Goal: Task Accomplishment & Management: Manage account settings

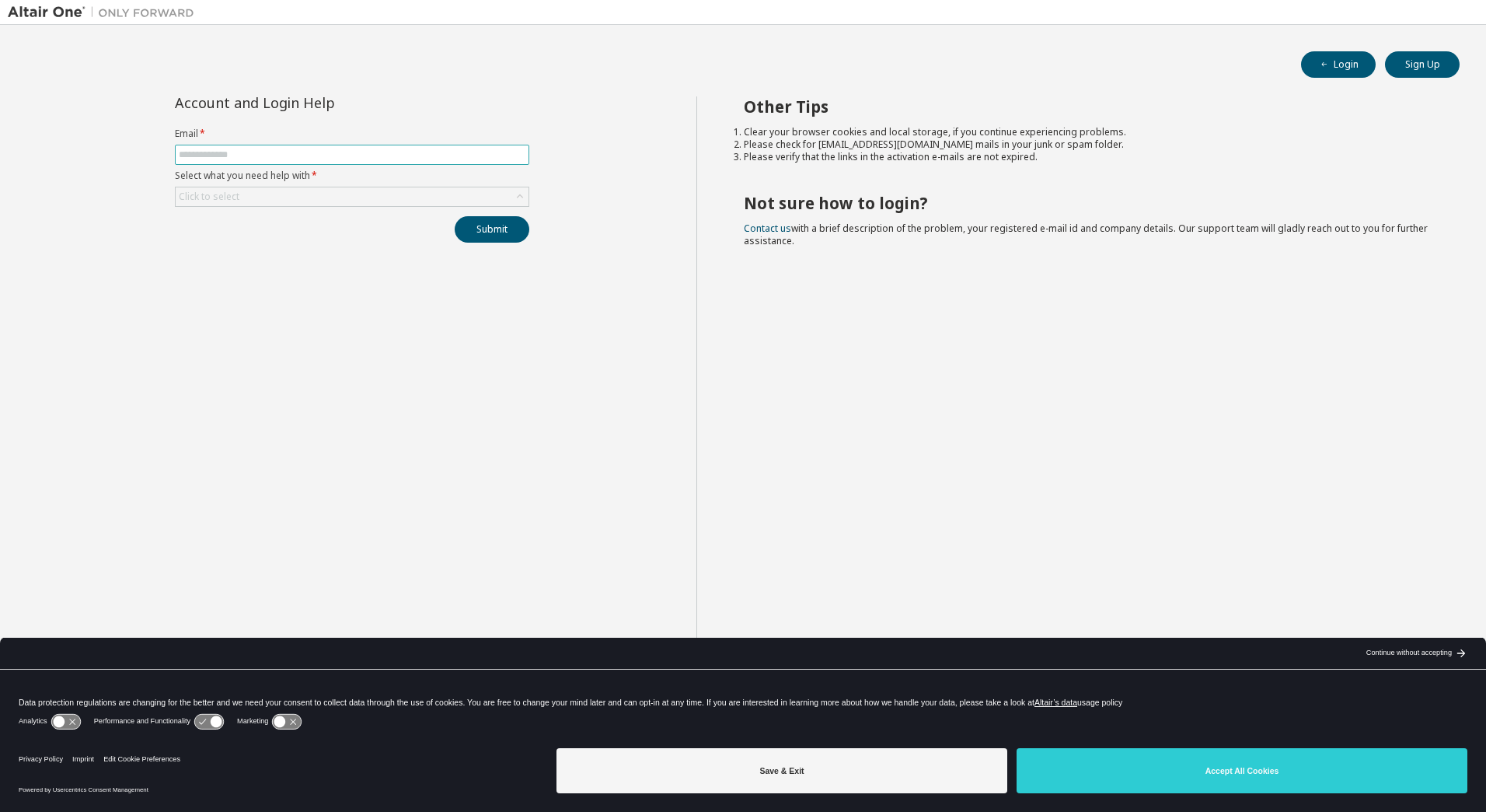
click at [337, 158] on input "text" at bounding box center [351, 155] width 347 height 13
type input "**********"
click at [421, 197] on div "Click to select" at bounding box center [352, 197] width 353 height 19
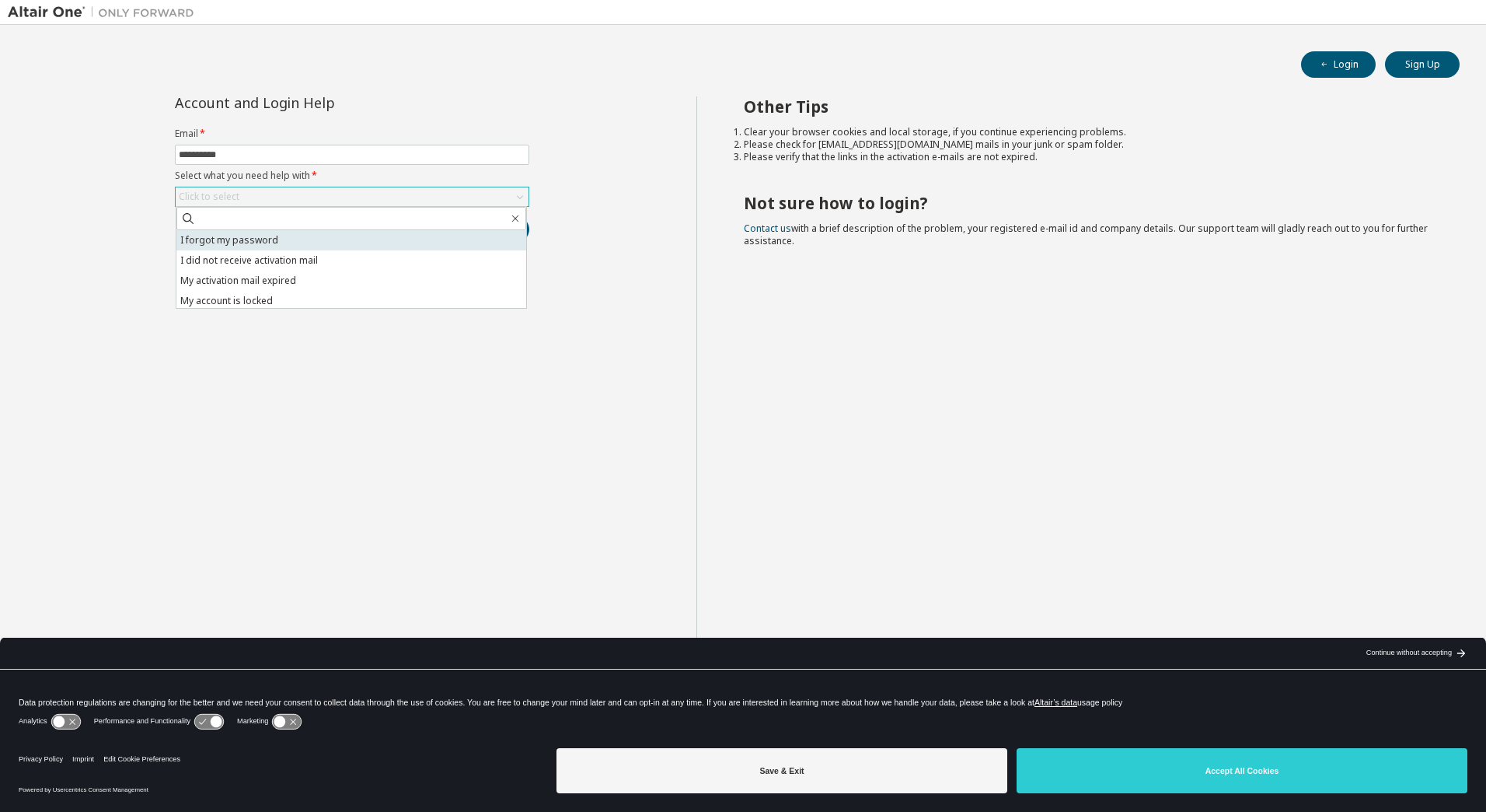
click at [273, 235] on li "I forgot my password" at bounding box center [351, 239] width 350 height 20
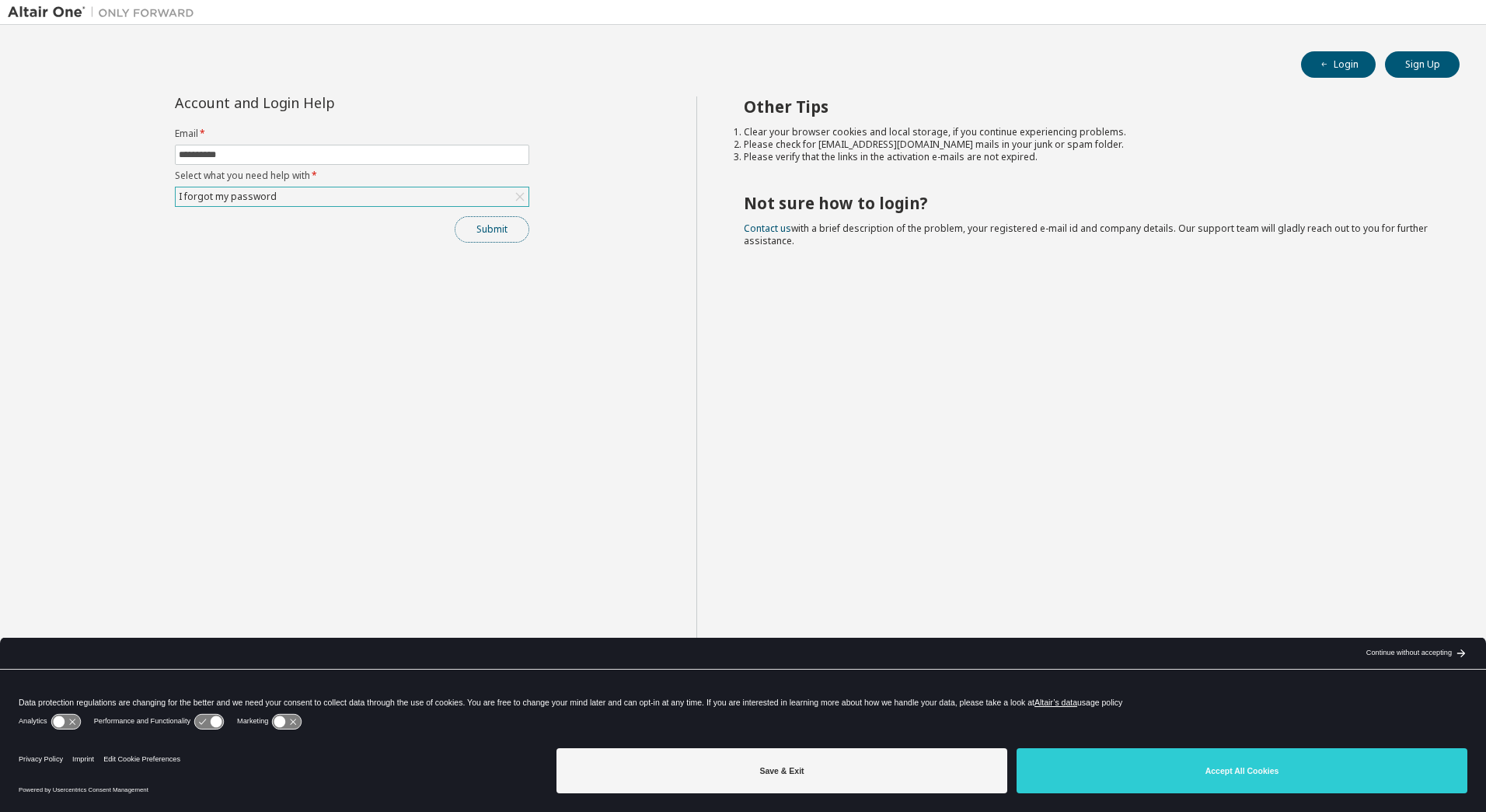
click at [484, 228] on button "Submit" at bounding box center [492, 229] width 75 height 26
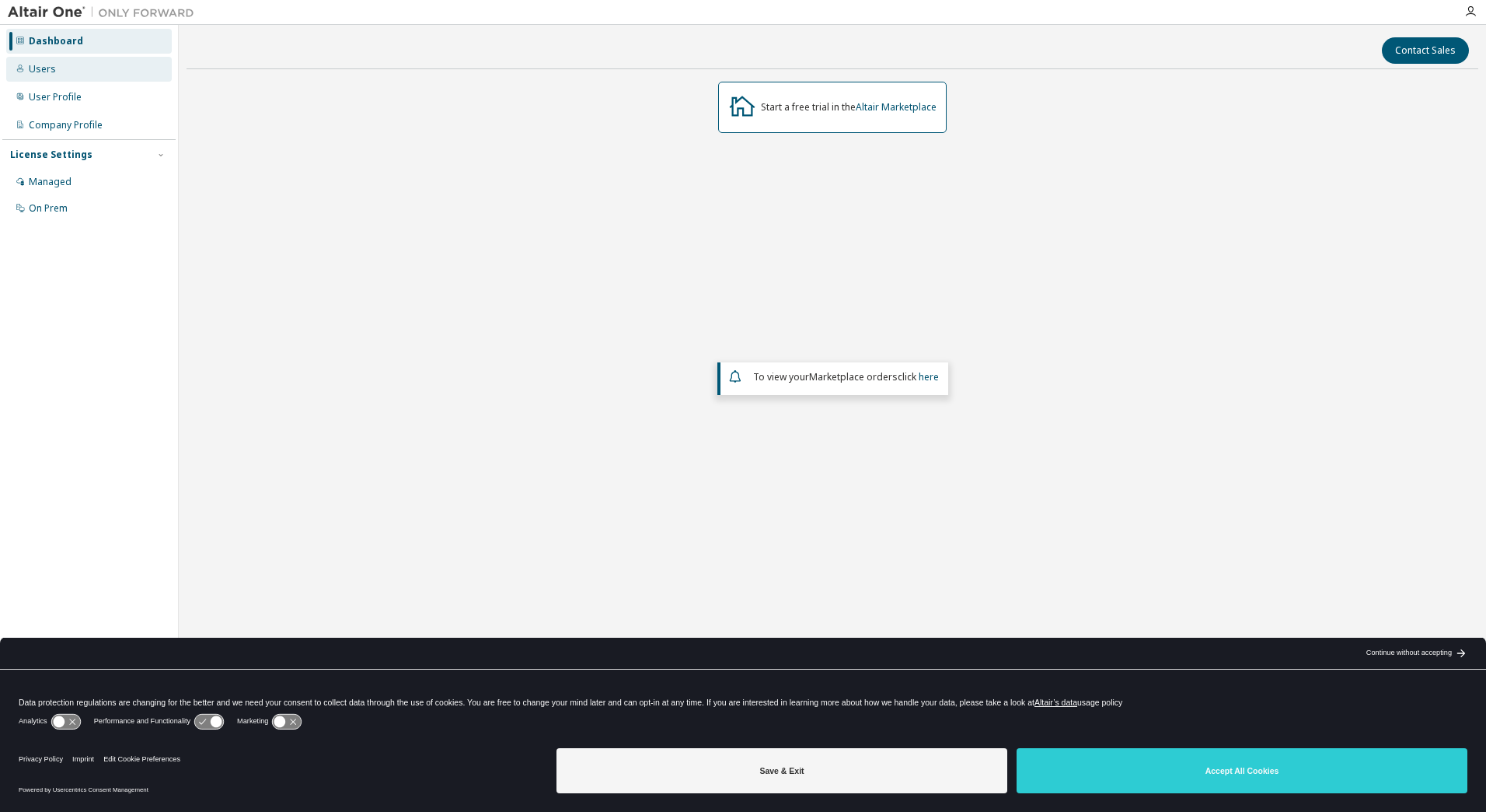
click at [63, 69] on div "Users" at bounding box center [89, 69] width 166 height 25
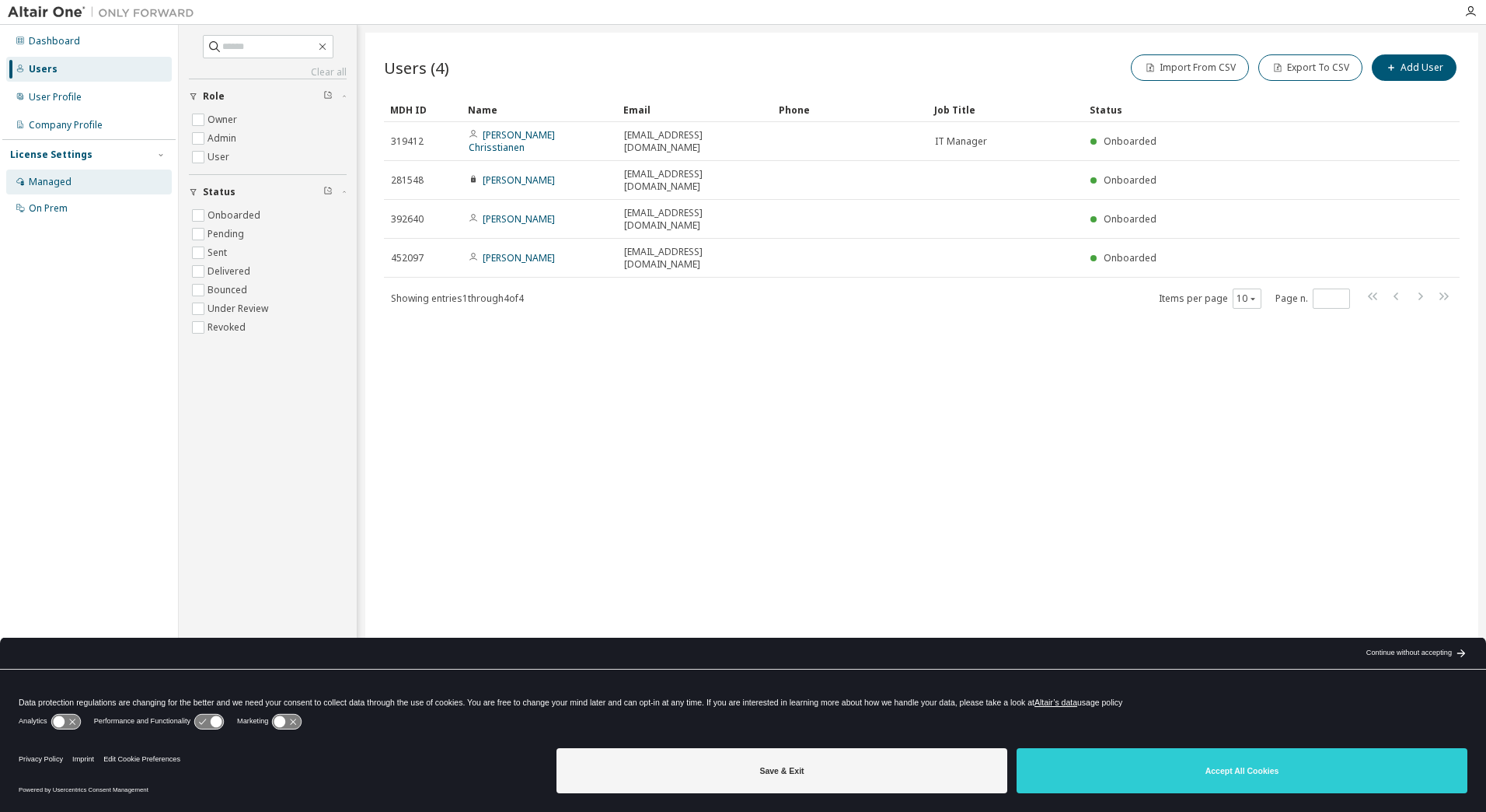
click at [87, 182] on div "Managed" at bounding box center [89, 182] width 166 height 25
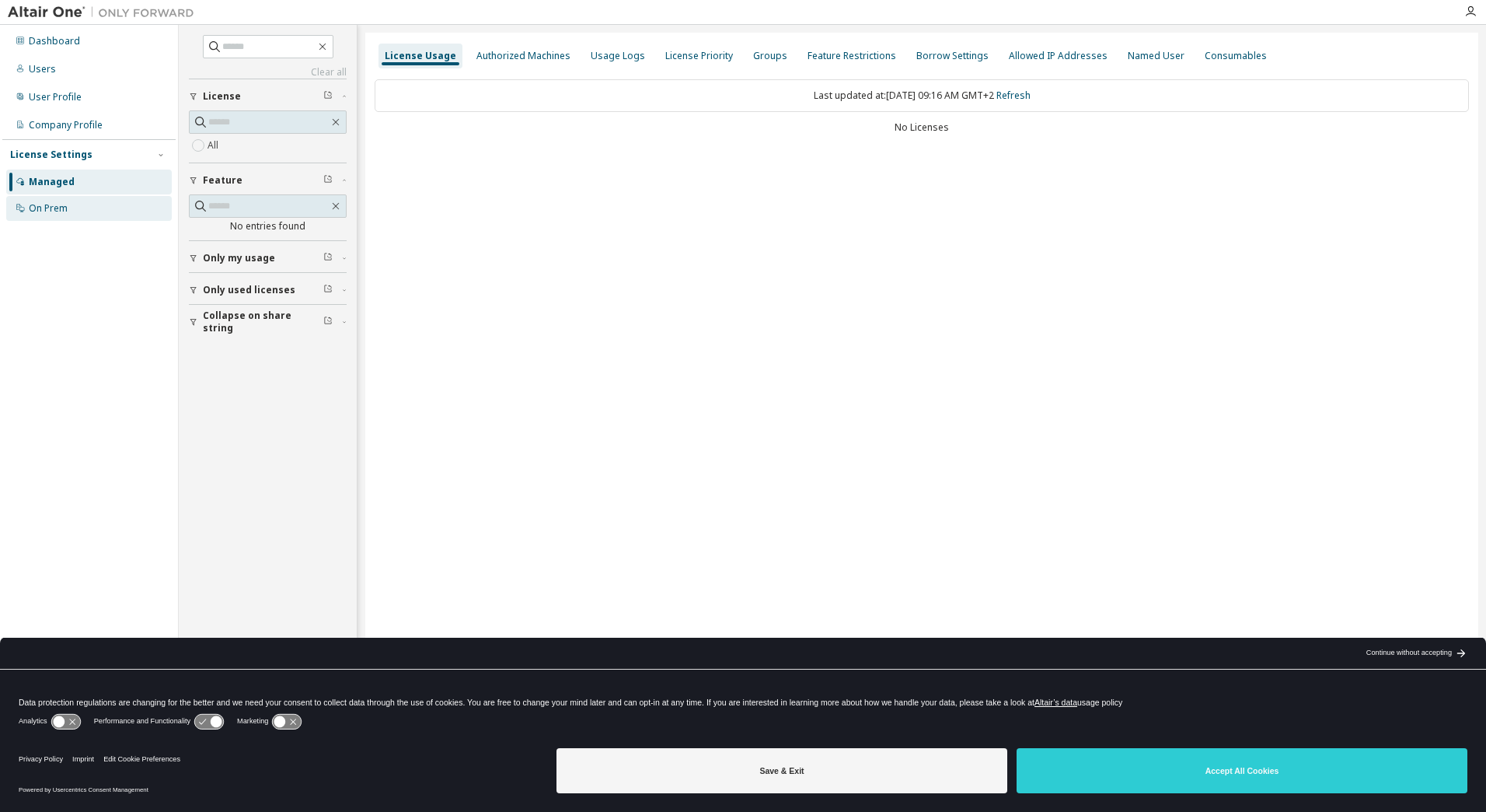
click at [63, 205] on div "On Prem" at bounding box center [48, 209] width 39 height 13
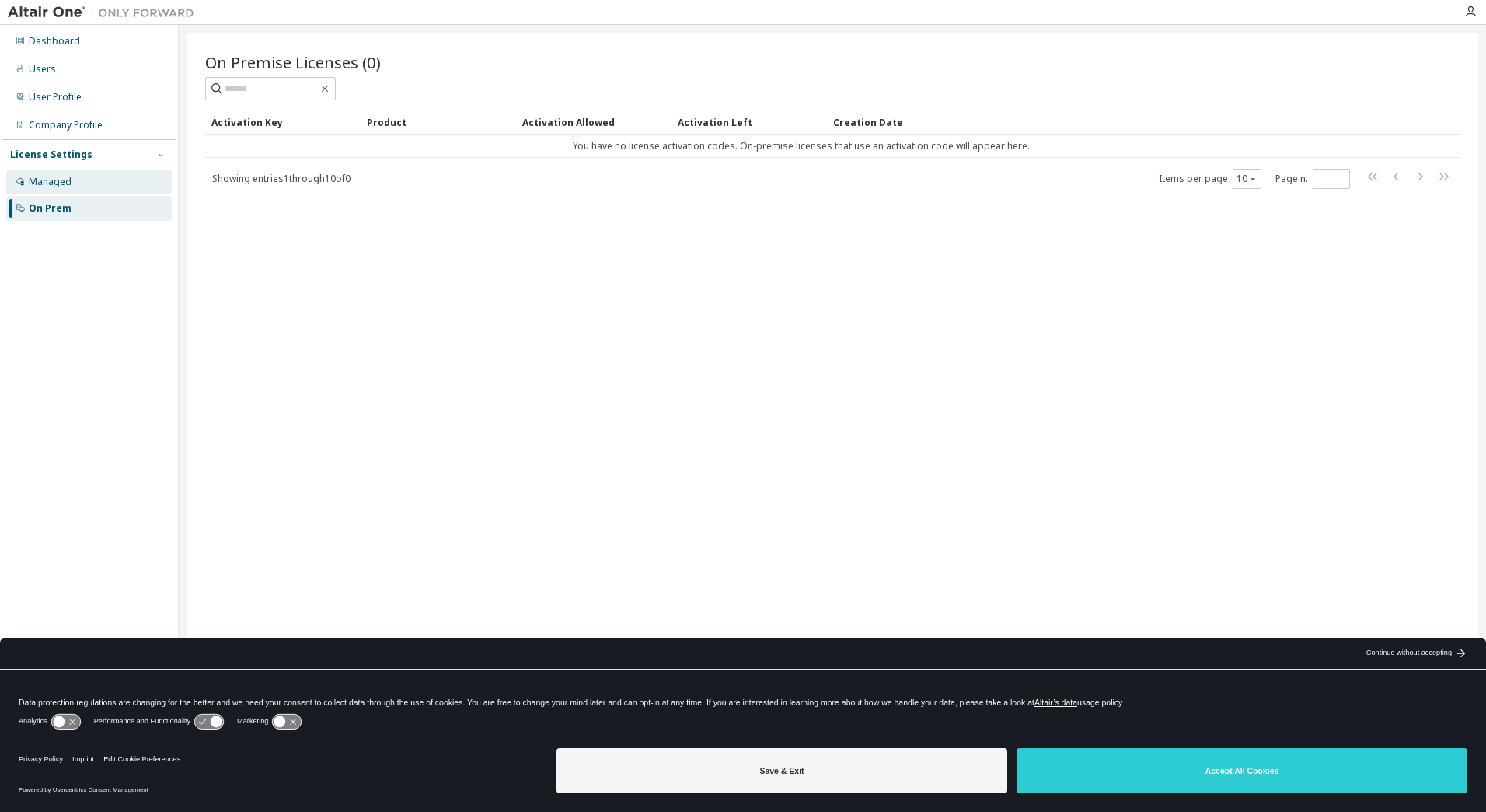
click at [105, 186] on div "Managed" at bounding box center [89, 182] width 166 height 25
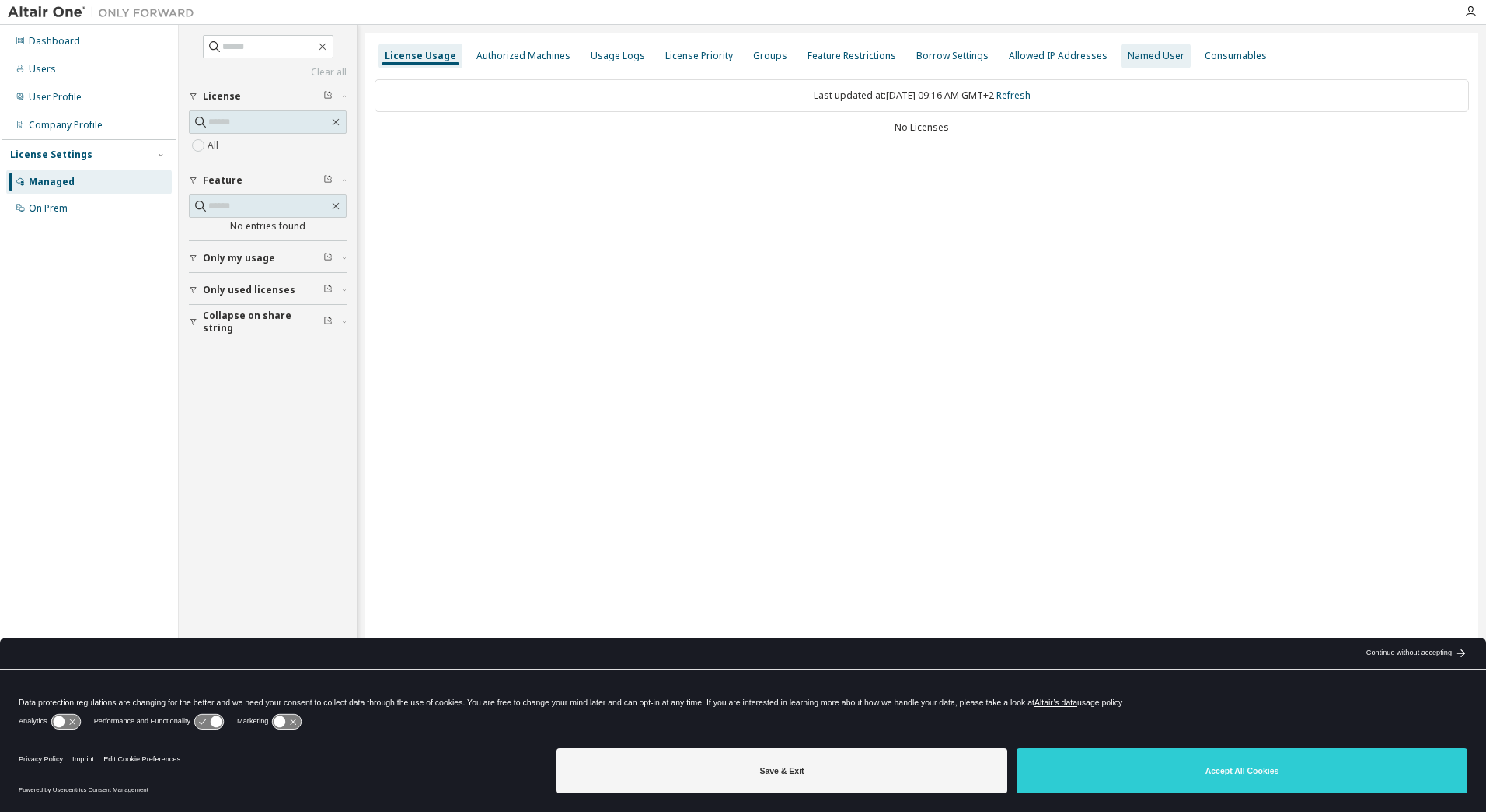
click at [1143, 59] on div "Named User" at bounding box center [1157, 56] width 57 height 13
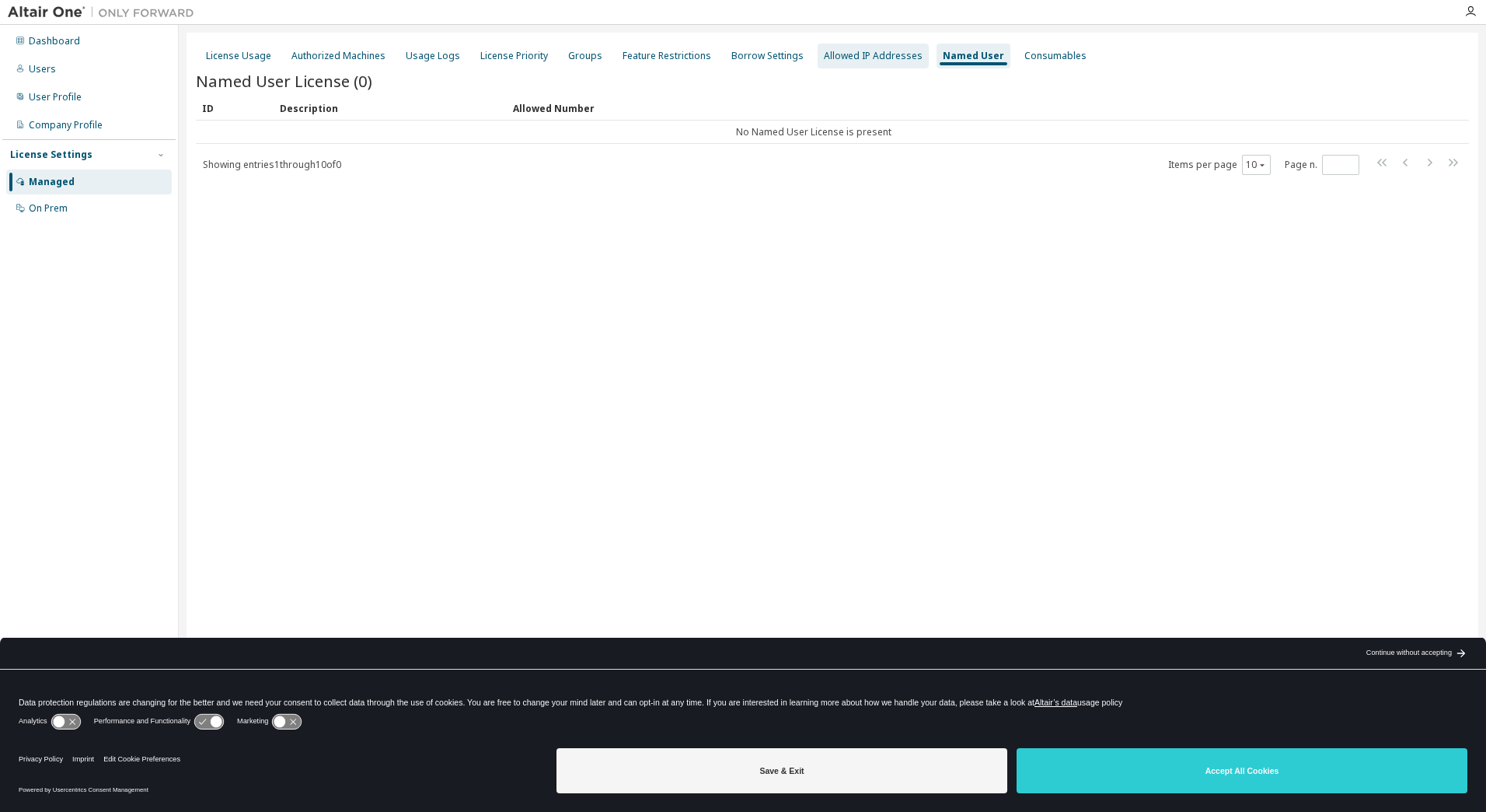
click at [841, 53] on div "Allowed IP Addresses" at bounding box center [873, 56] width 99 height 13
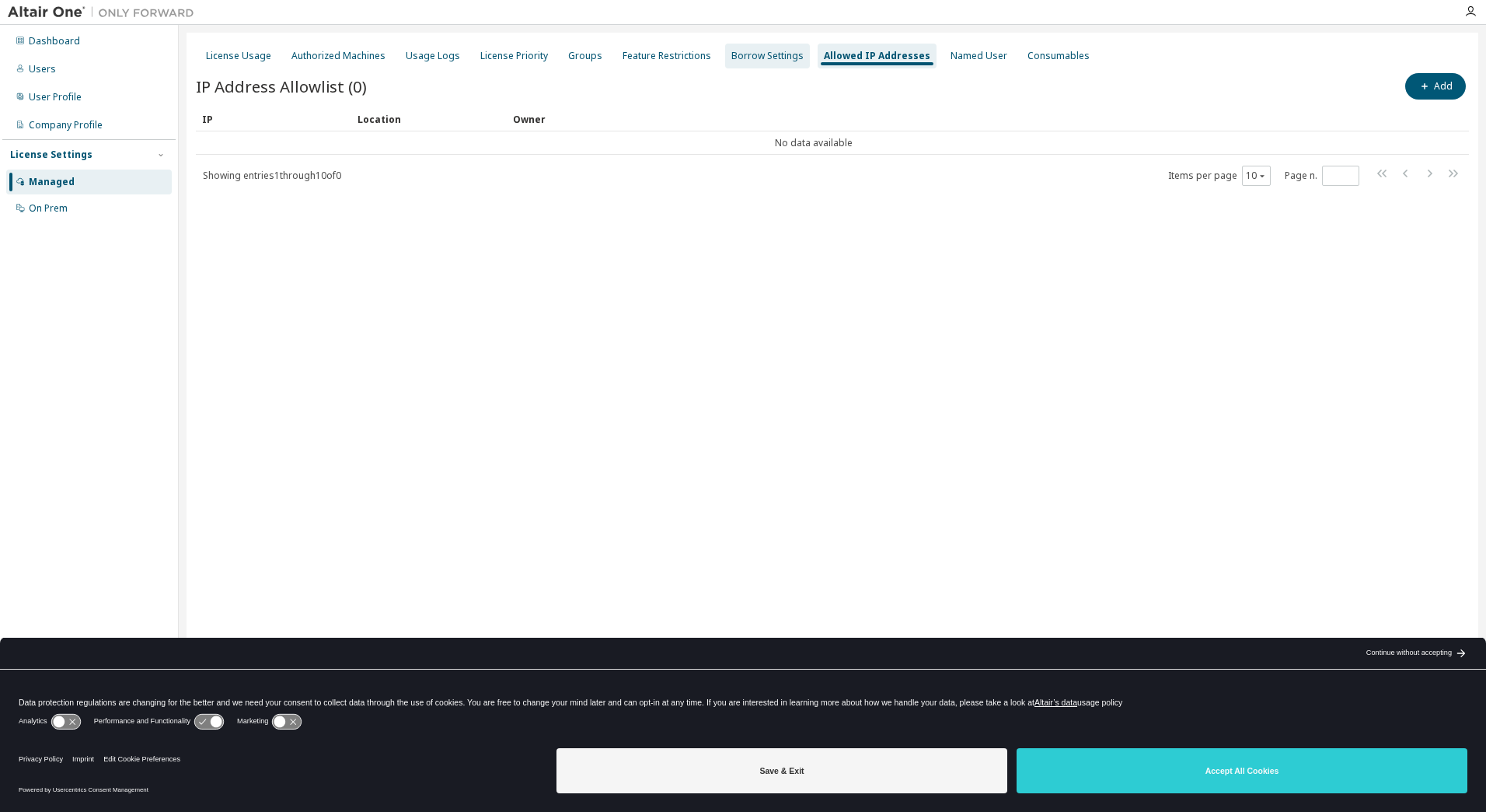
click at [733, 59] on div "Borrow Settings" at bounding box center [768, 56] width 72 height 13
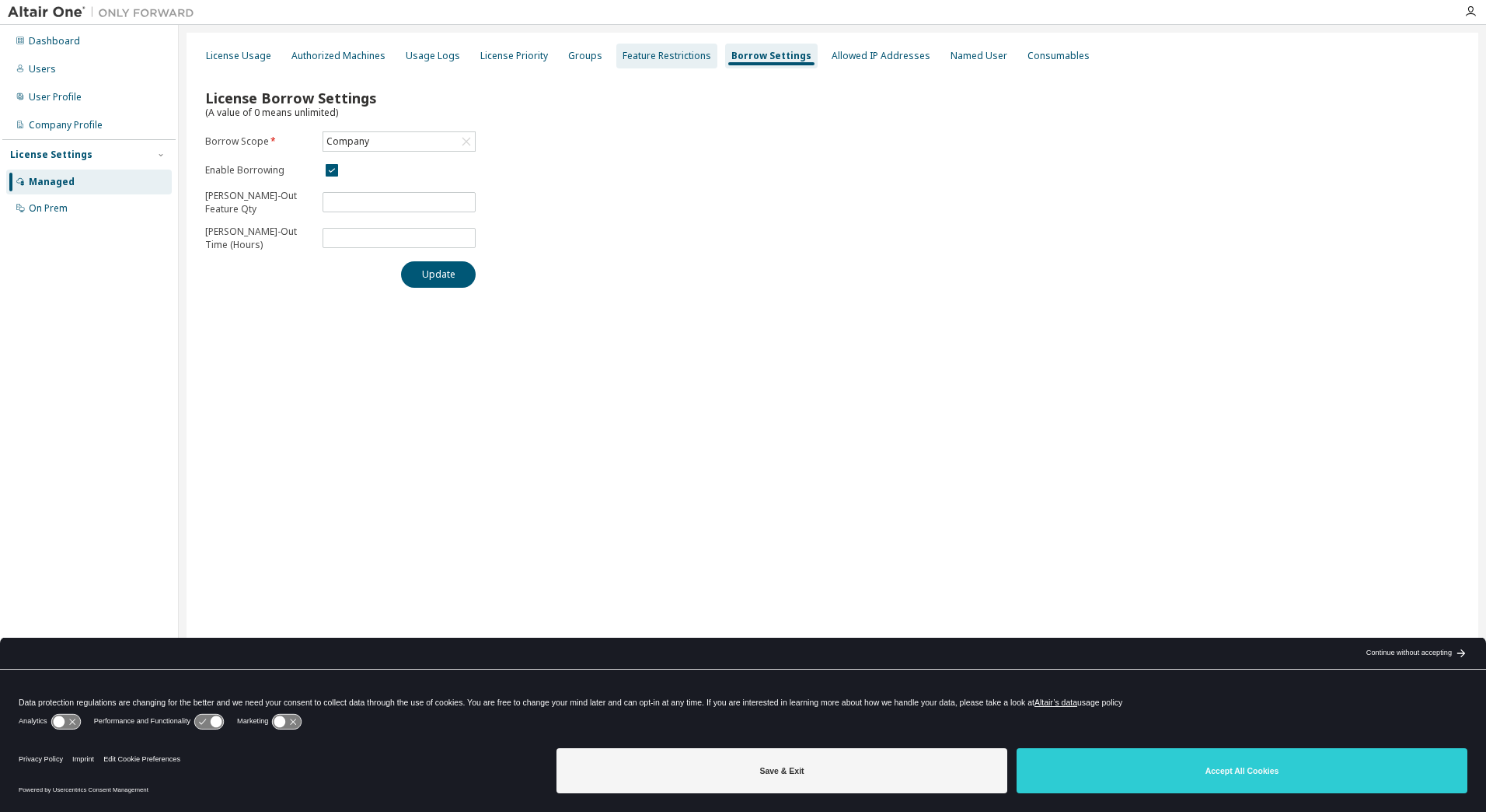
click at [667, 56] on div "Feature Restrictions" at bounding box center [667, 56] width 89 height 13
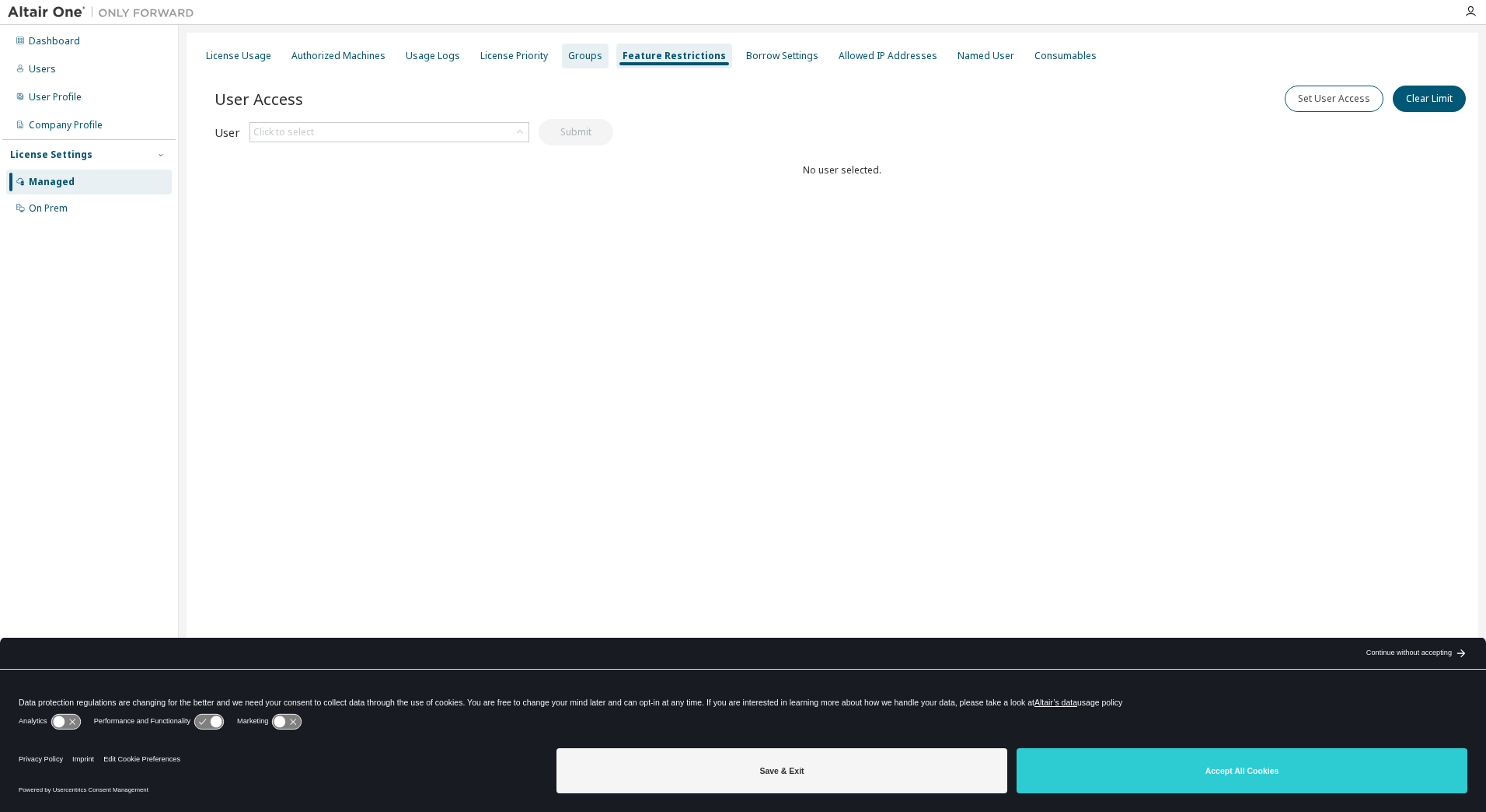
click at [591, 56] on div "Groups" at bounding box center [585, 56] width 34 height 13
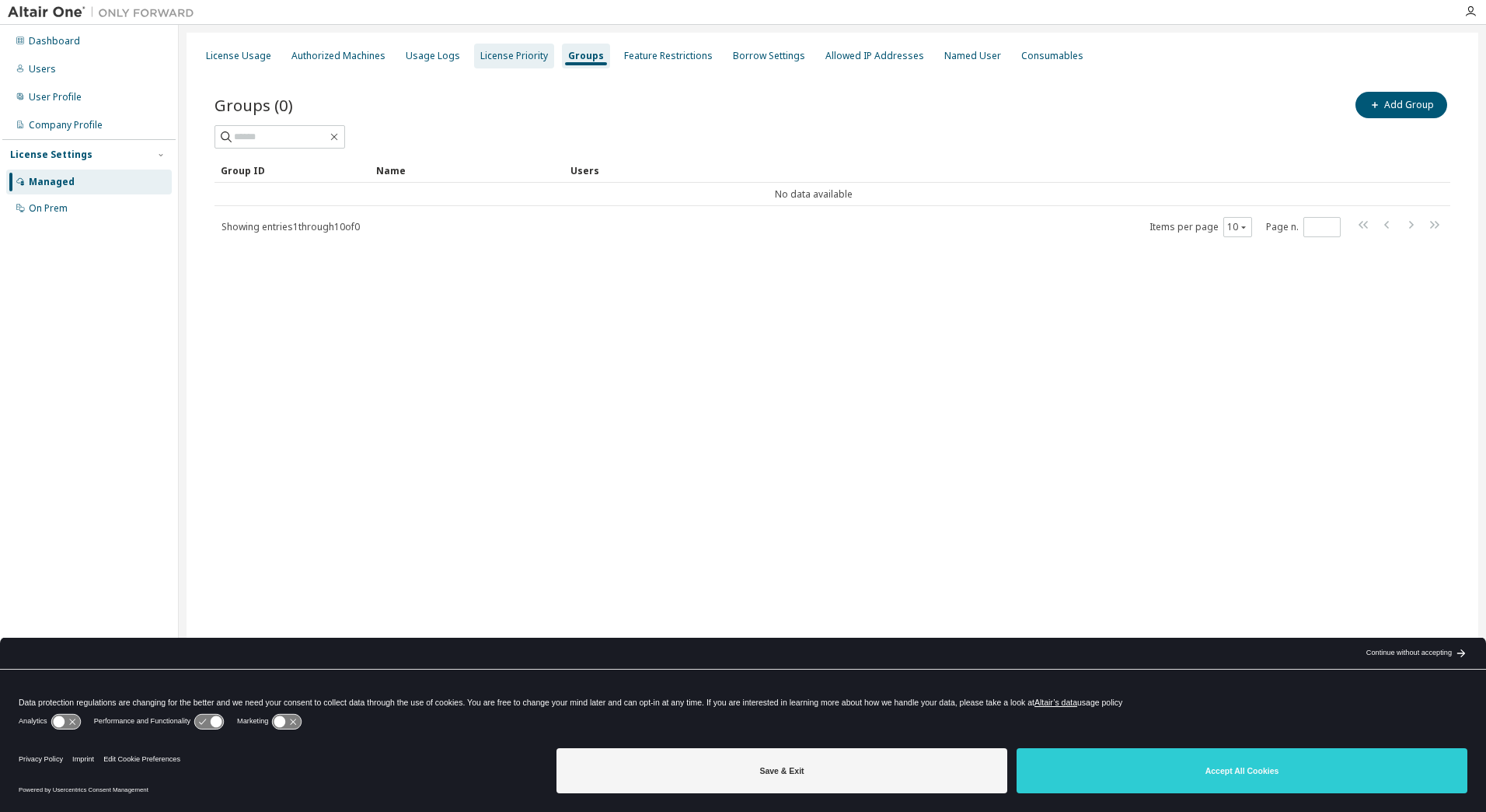
click at [516, 54] on div "License Priority" at bounding box center [514, 56] width 67 height 13
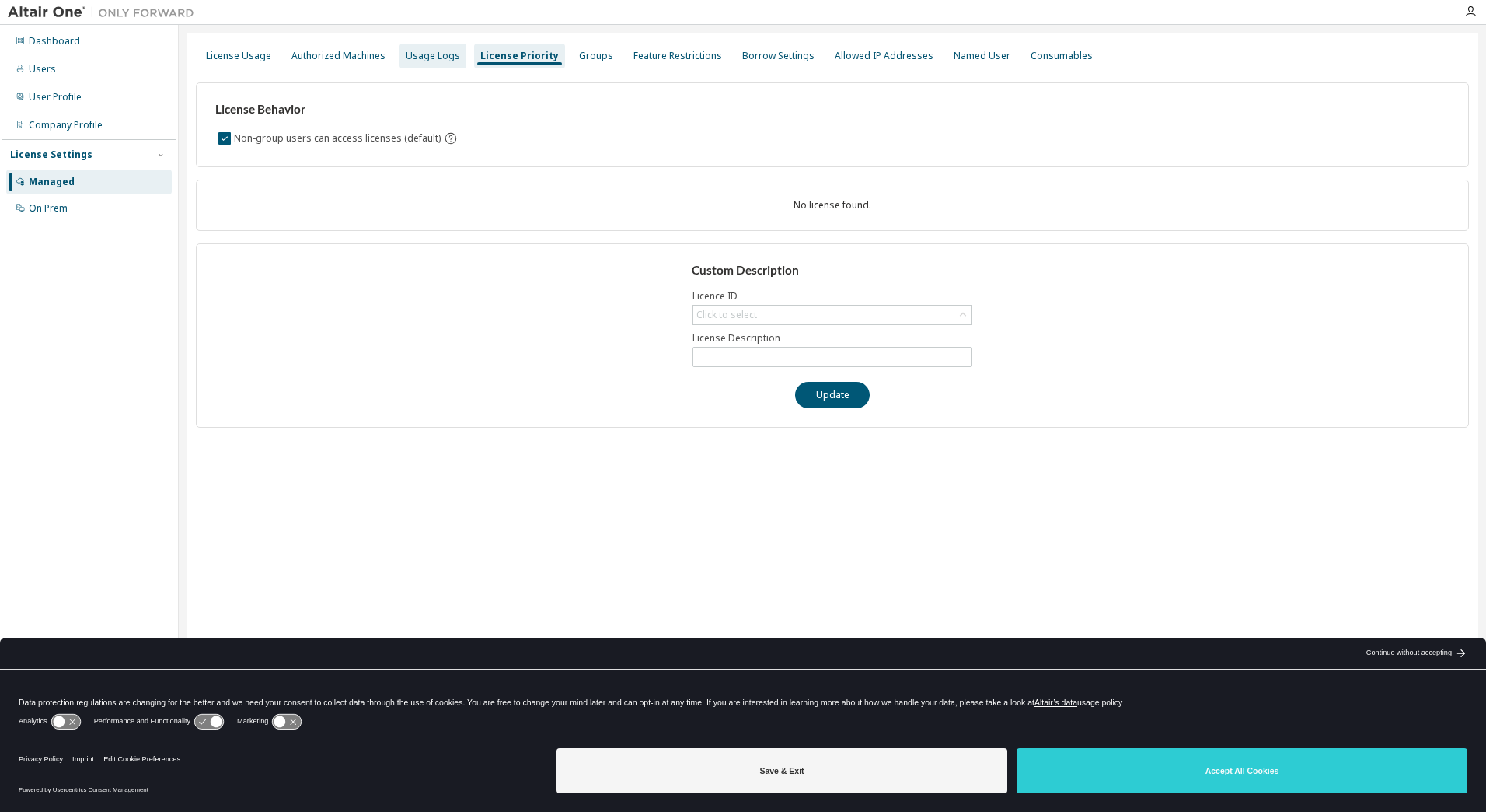
click at [406, 57] on div "Usage Logs" at bounding box center [433, 56] width 55 height 13
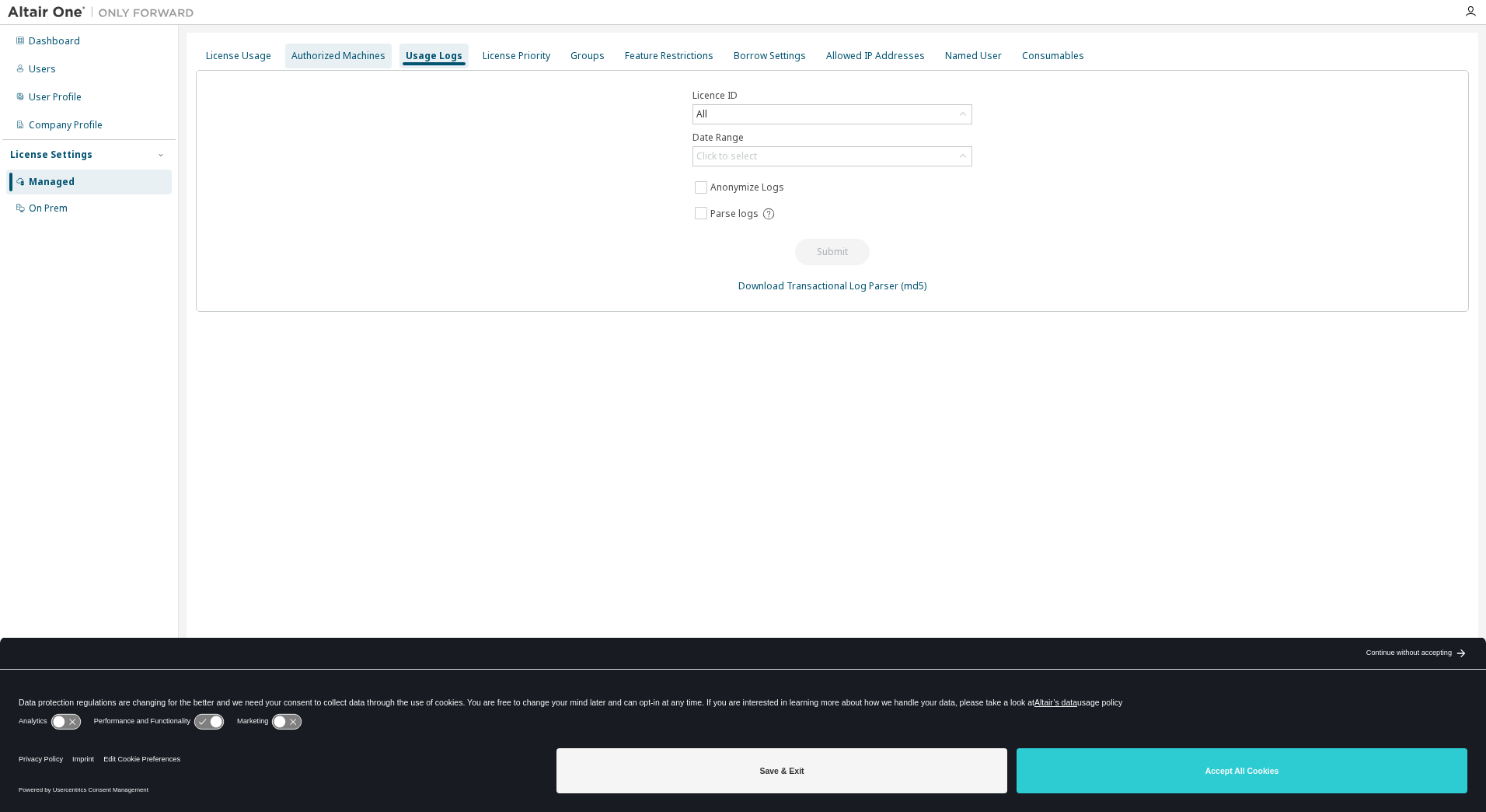
click at [331, 57] on div "Authorized Machines" at bounding box center [339, 56] width 94 height 13
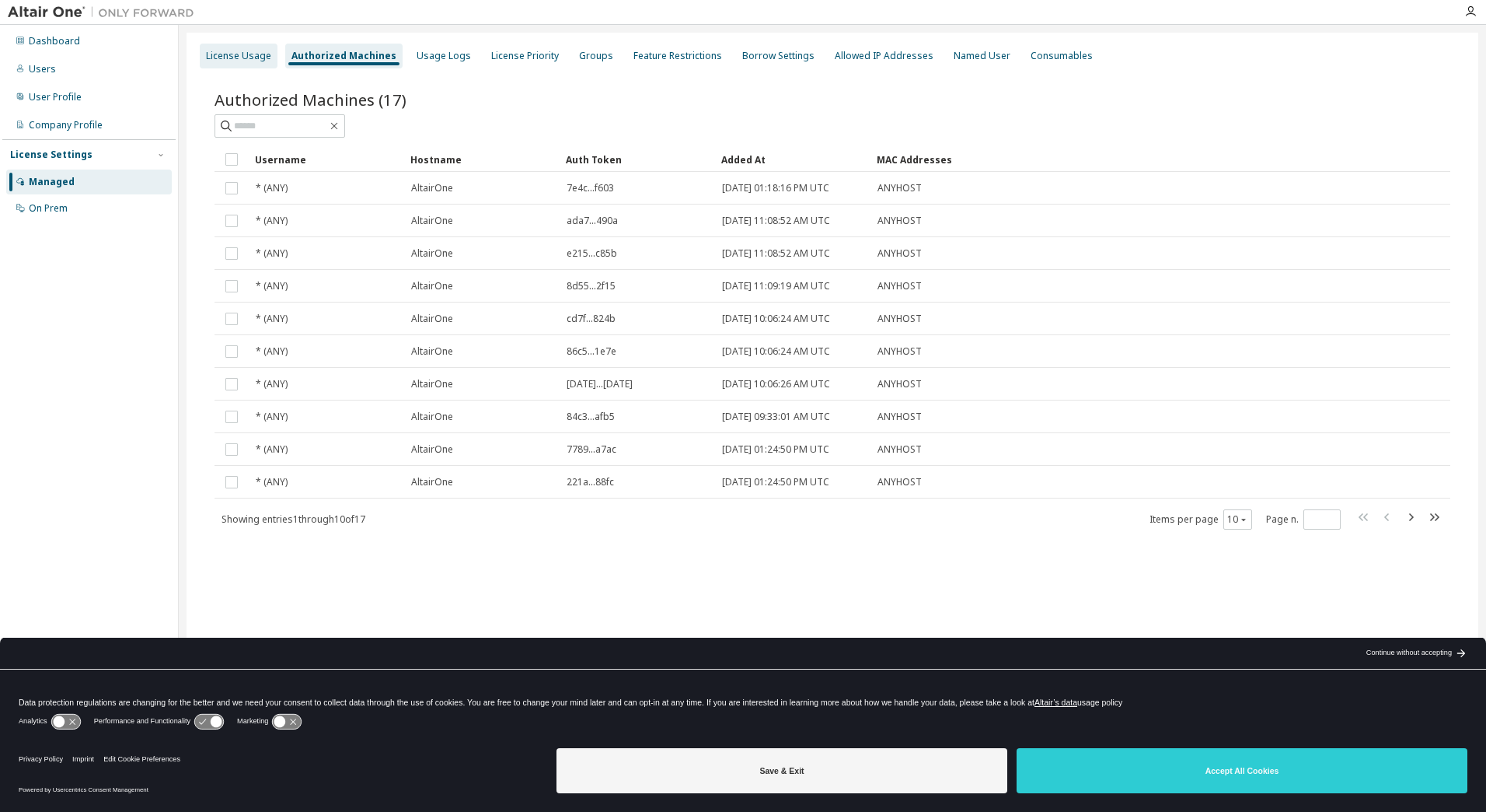
click at [257, 63] on div "License Usage" at bounding box center [239, 56] width 78 height 25
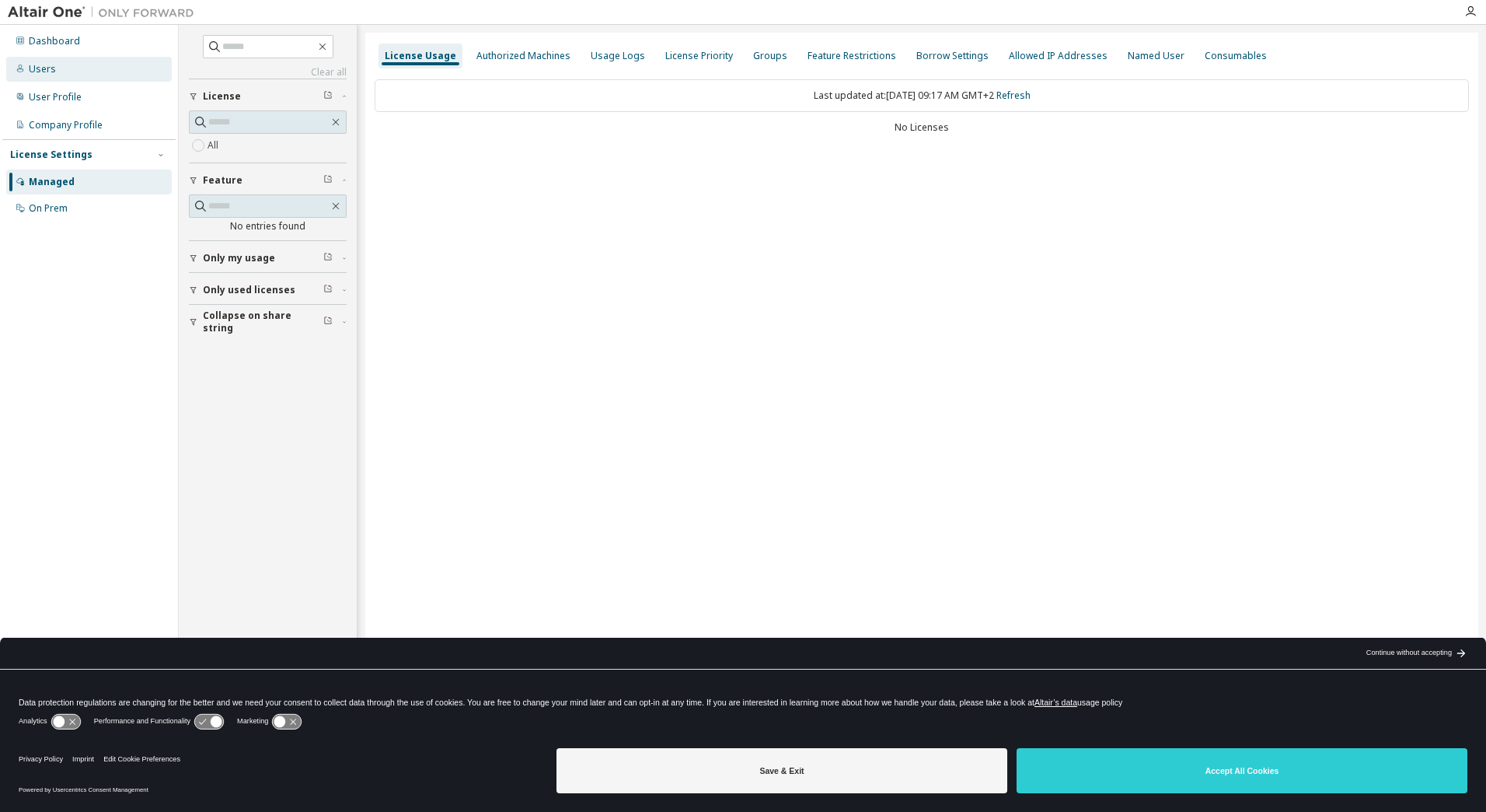
click at [64, 63] on div "Users" at bounding box center [89, 69] width 166 height 25
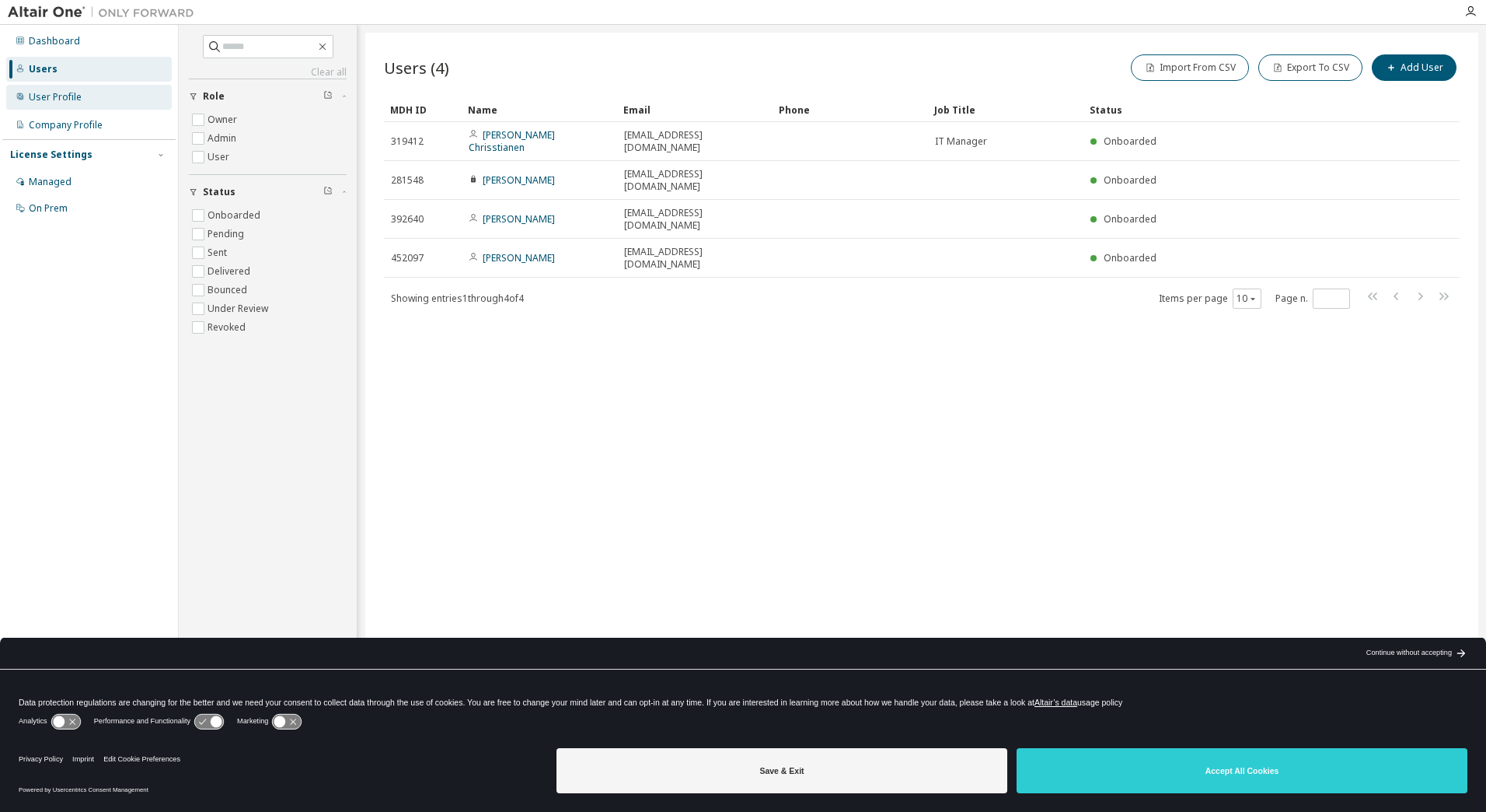
click at [70, 98] on div "User Profile" at bounding box center [55, 98] width 53 height 13
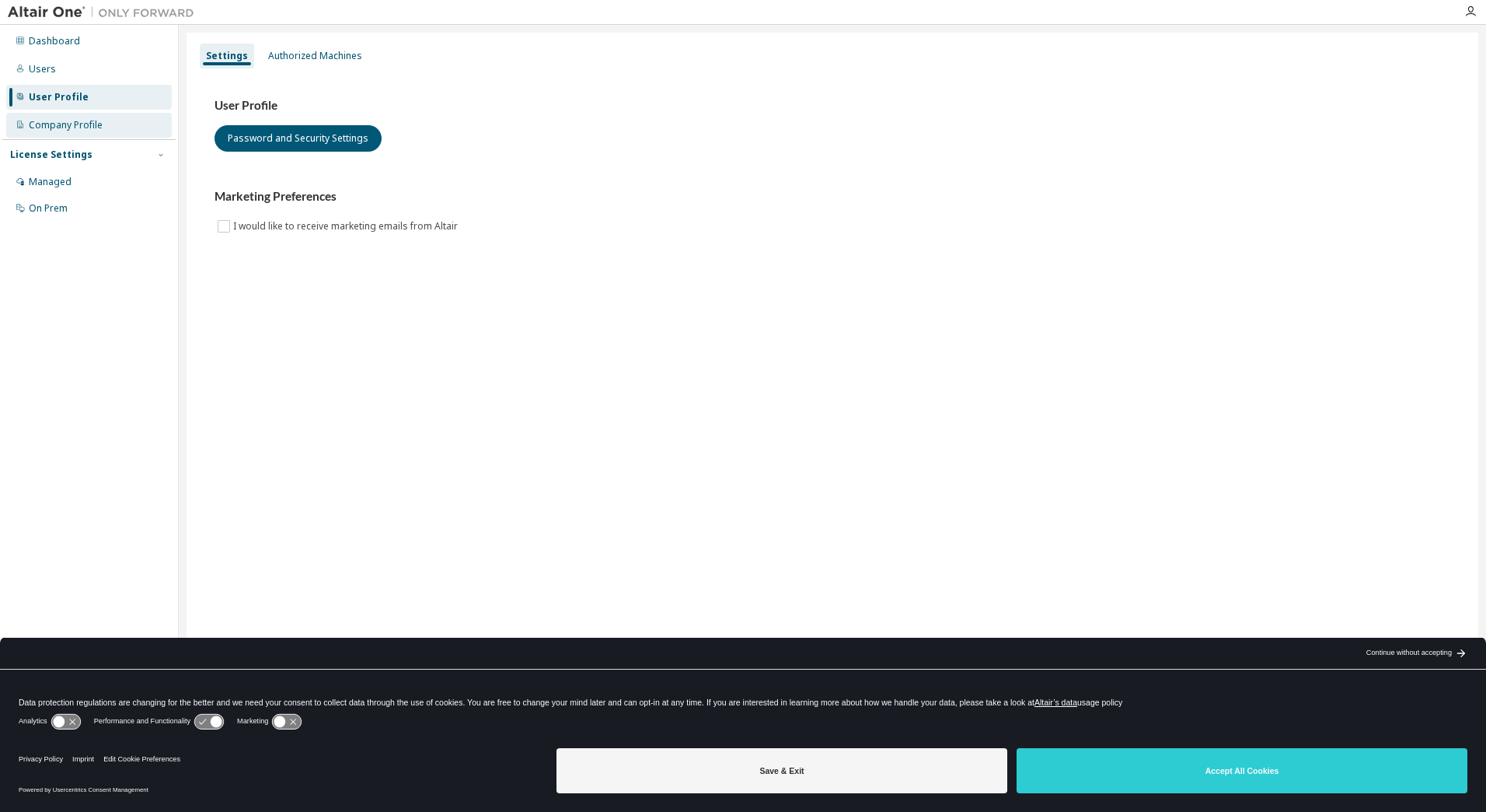
click at [59, 121] on div "Company Profile" at bounding box center [65, 125] width 74 height 13
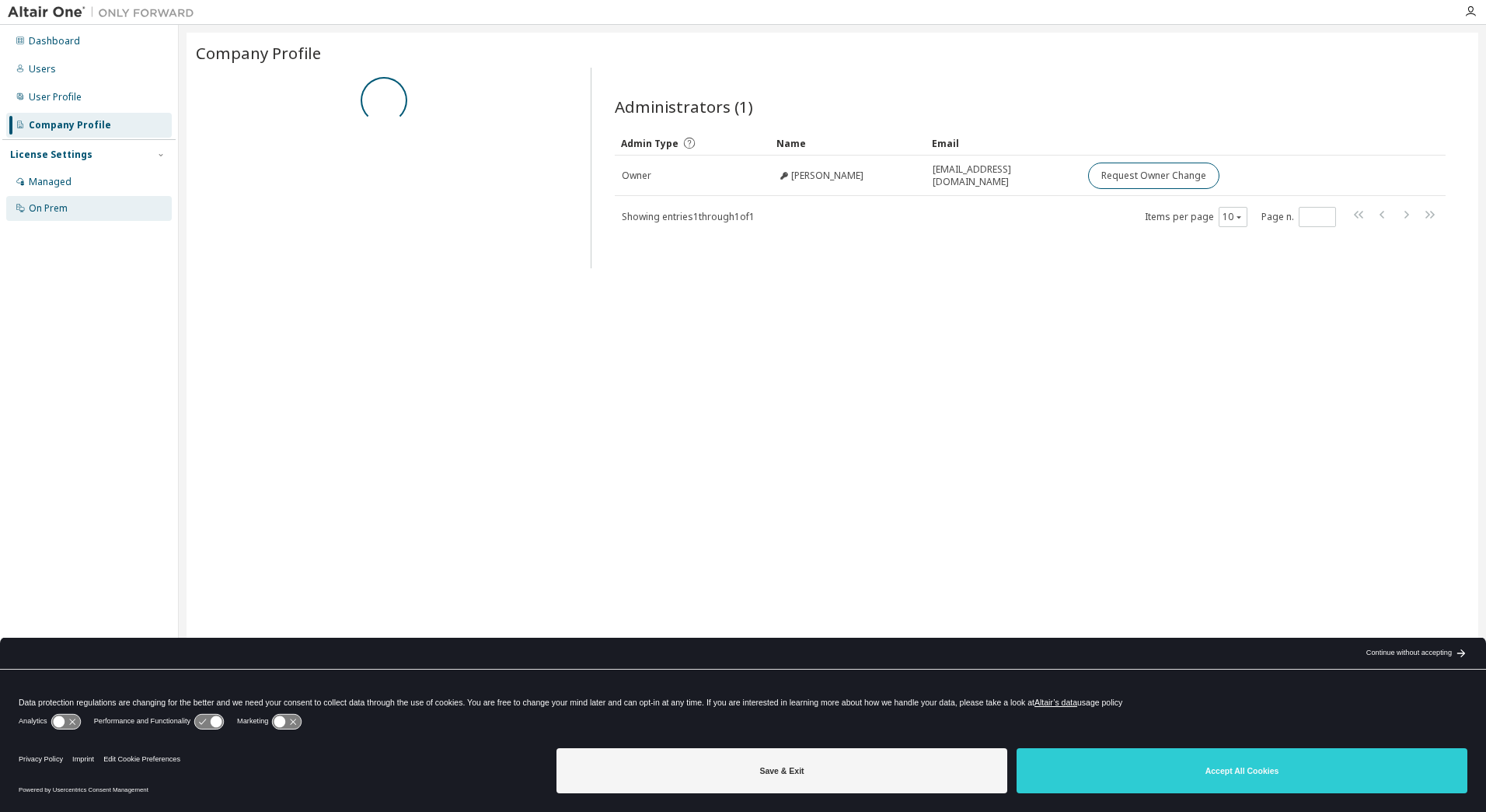
click at [74, 212] on div "On Prem" at bounding box center [89, 208] width 166 height 25
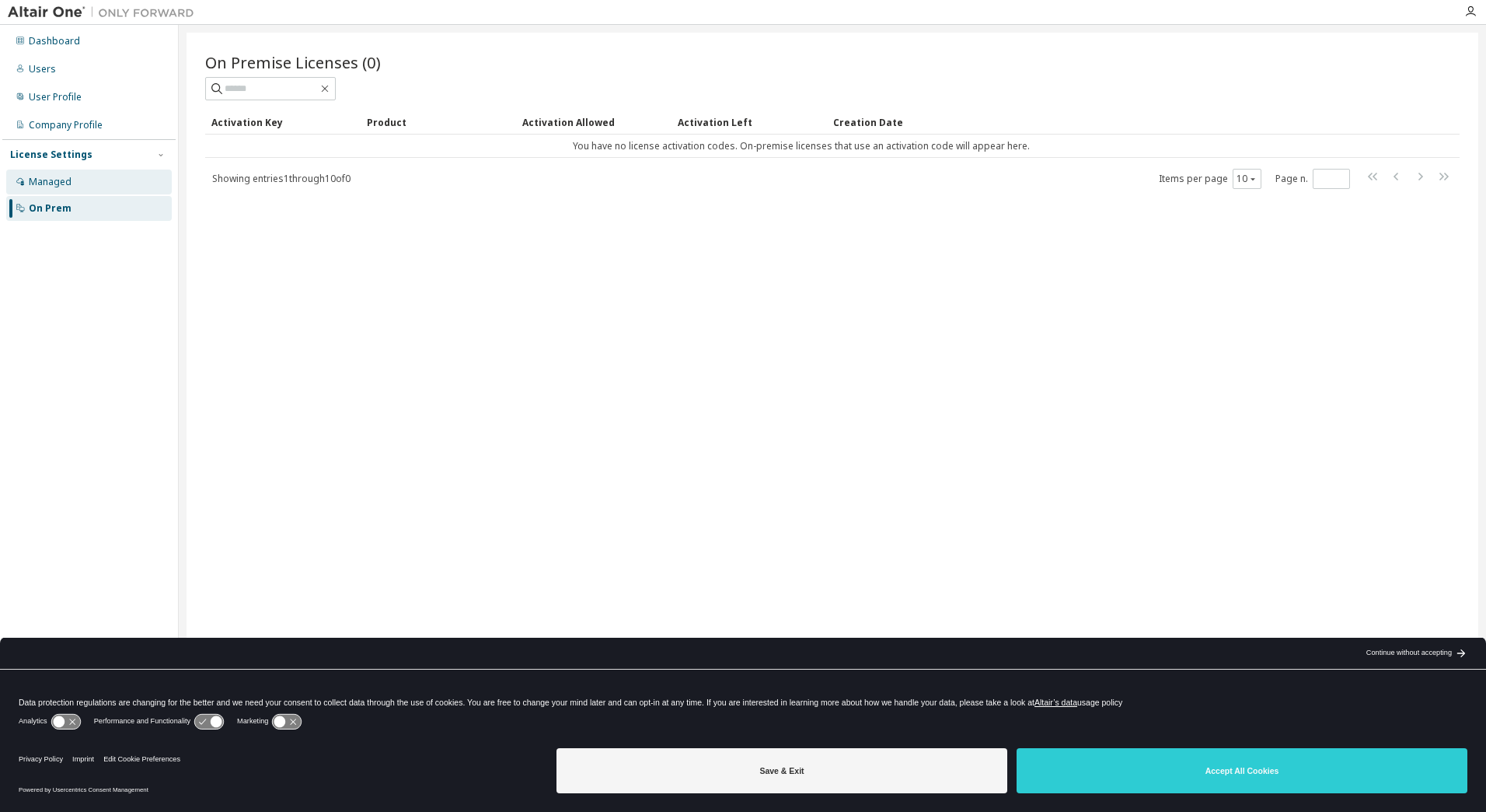
click at [59, 186] on div "Managed" at bounding box center [50, 182] width 43 height 13
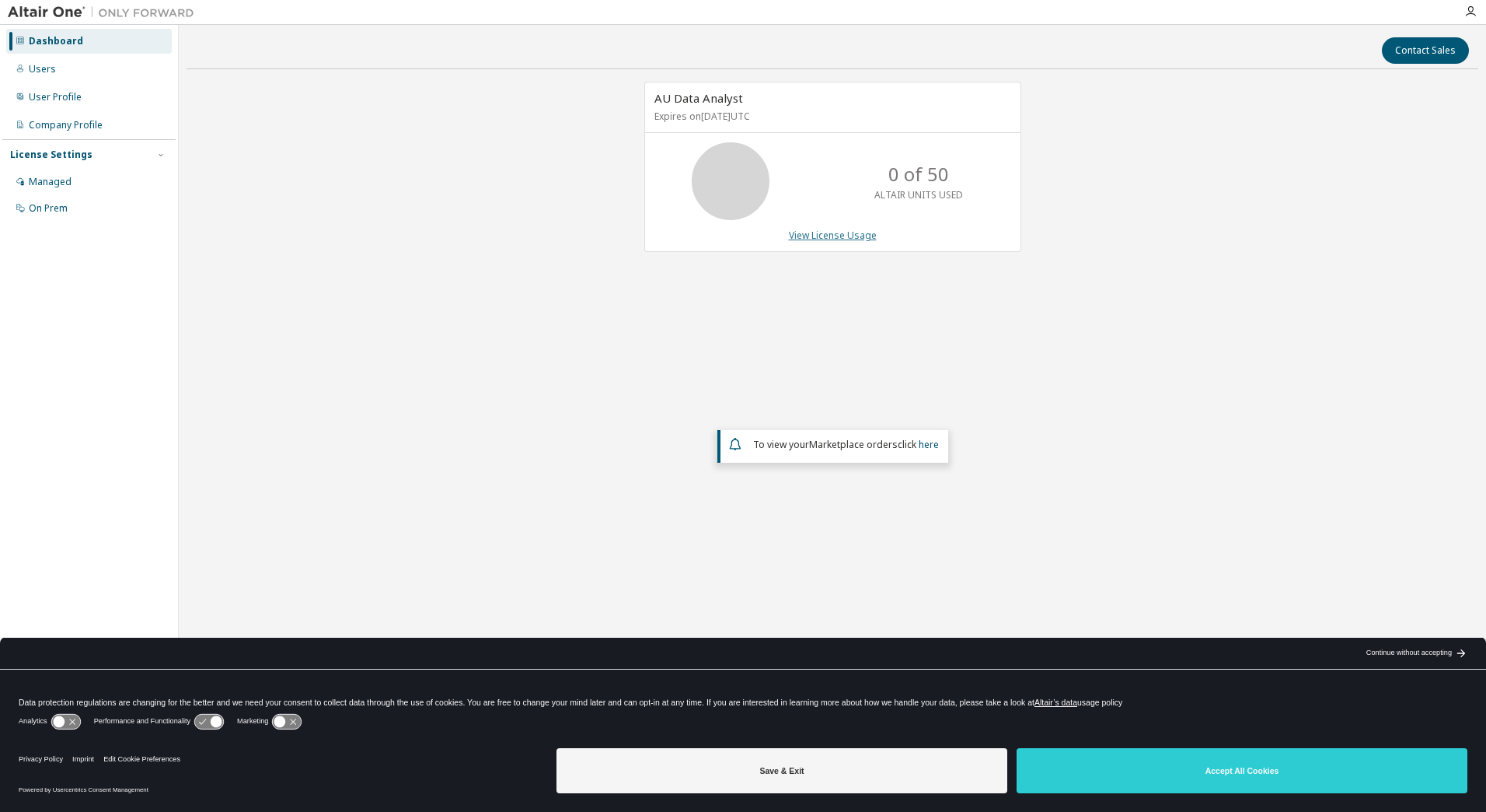
click at [835, 232] on link "View License Usage" at bounding box center [833, 235] width 88 height 13
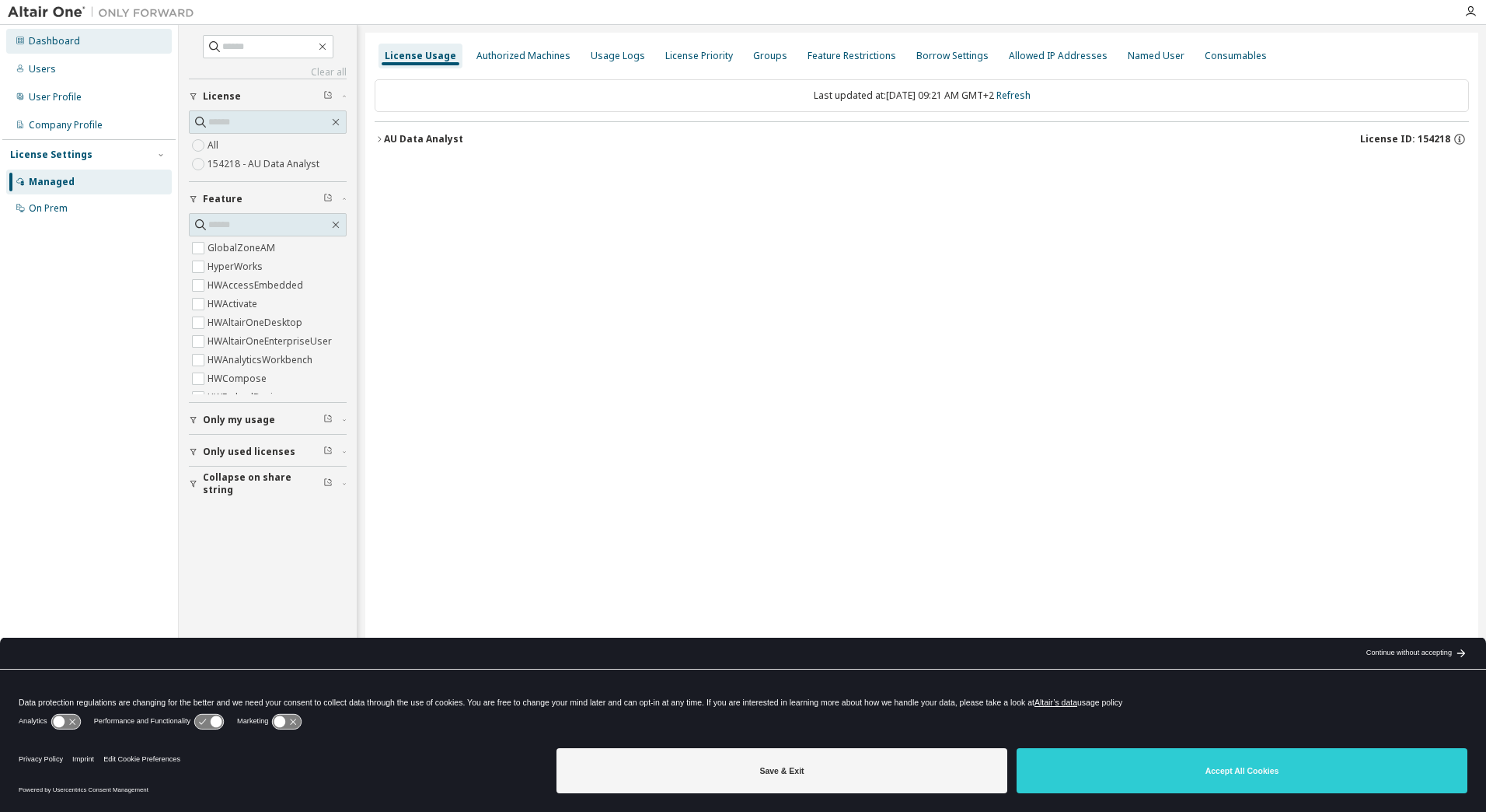
click at [58, 44] on div "Dashboard" at bounding box center [54, 41] width 52 height 13
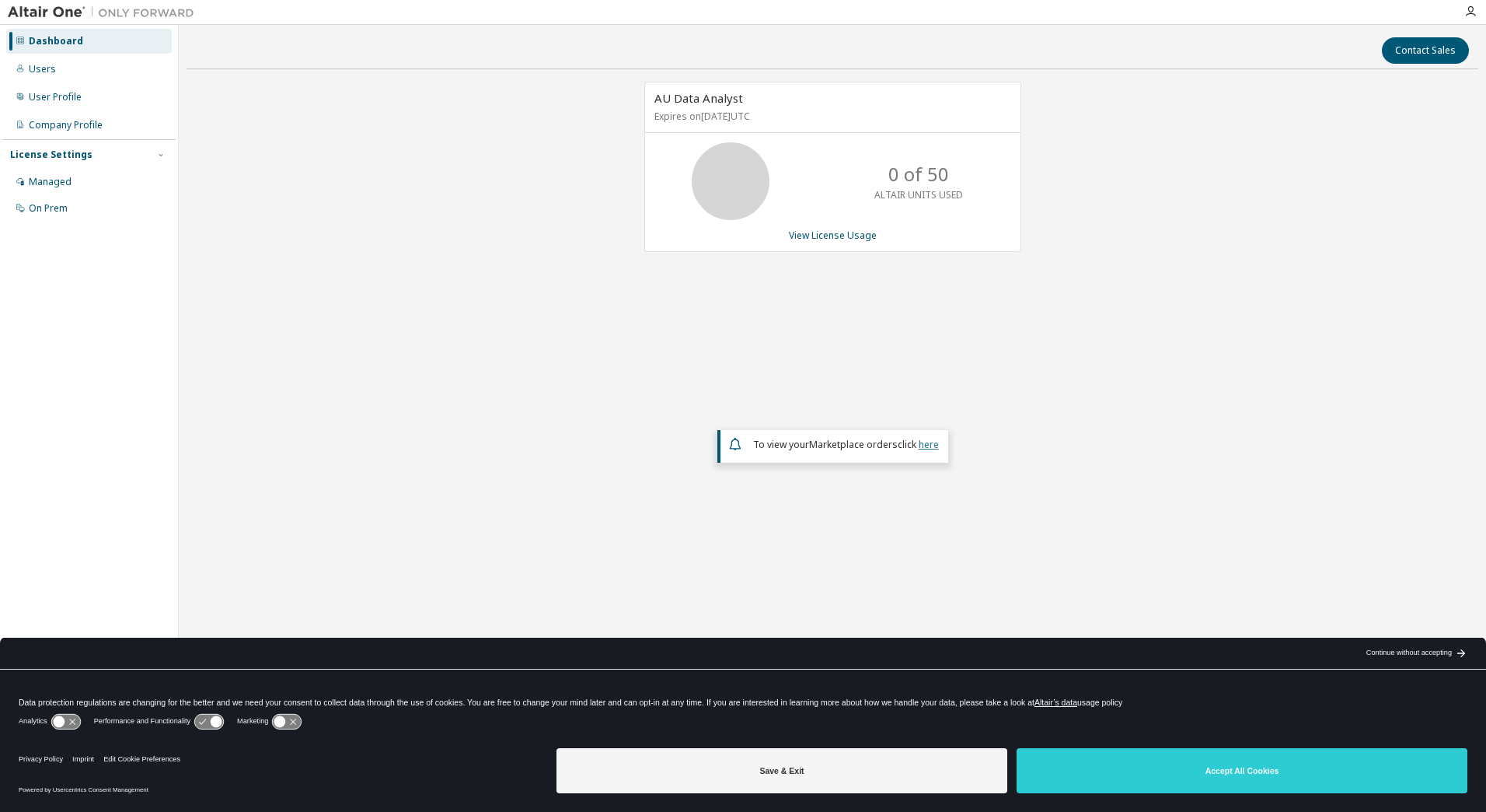
click at [931, 444] on link "here" at bounding box center [929, 444] width 20 height 13
click at [846, 232] on link "View License Usage" at bounding box center [833, 235] width 88 height 13
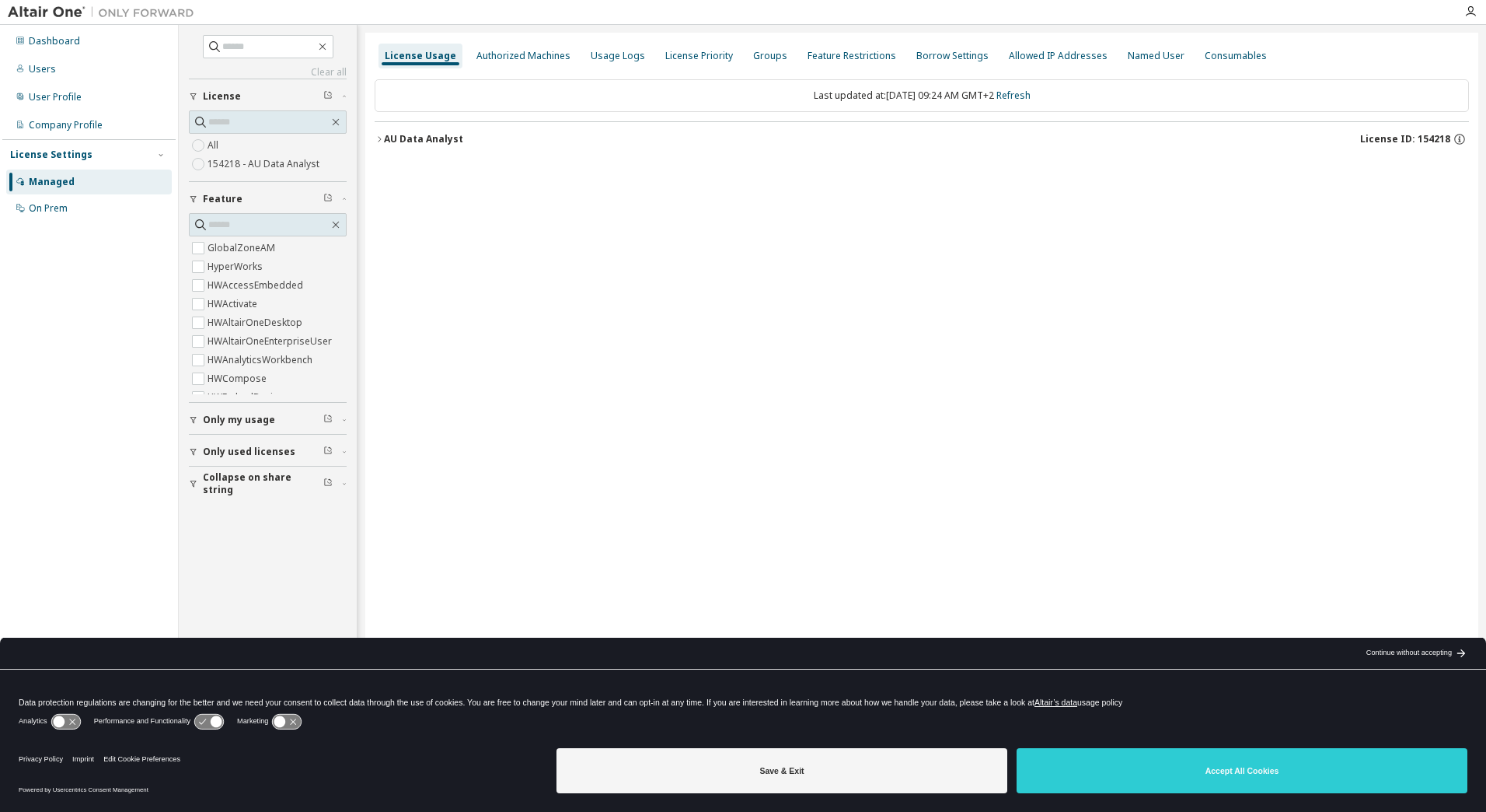
click at [207, 450] on span "Only used licenses" at bounding box center [249, 452] width 93 height 13
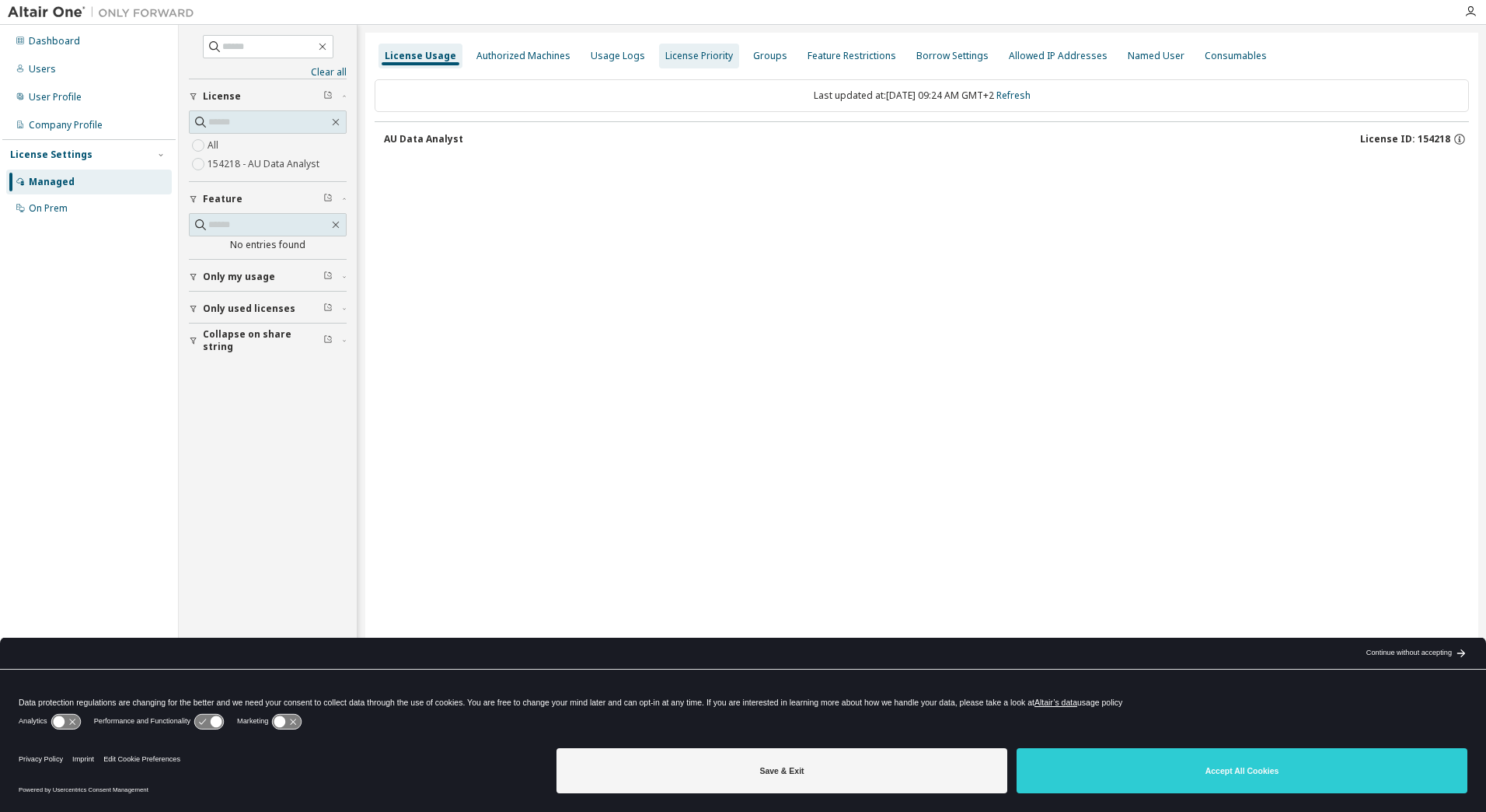
click at [672, 50] on div "License Priority" at bounding box center [699, 56] width 67 height 13
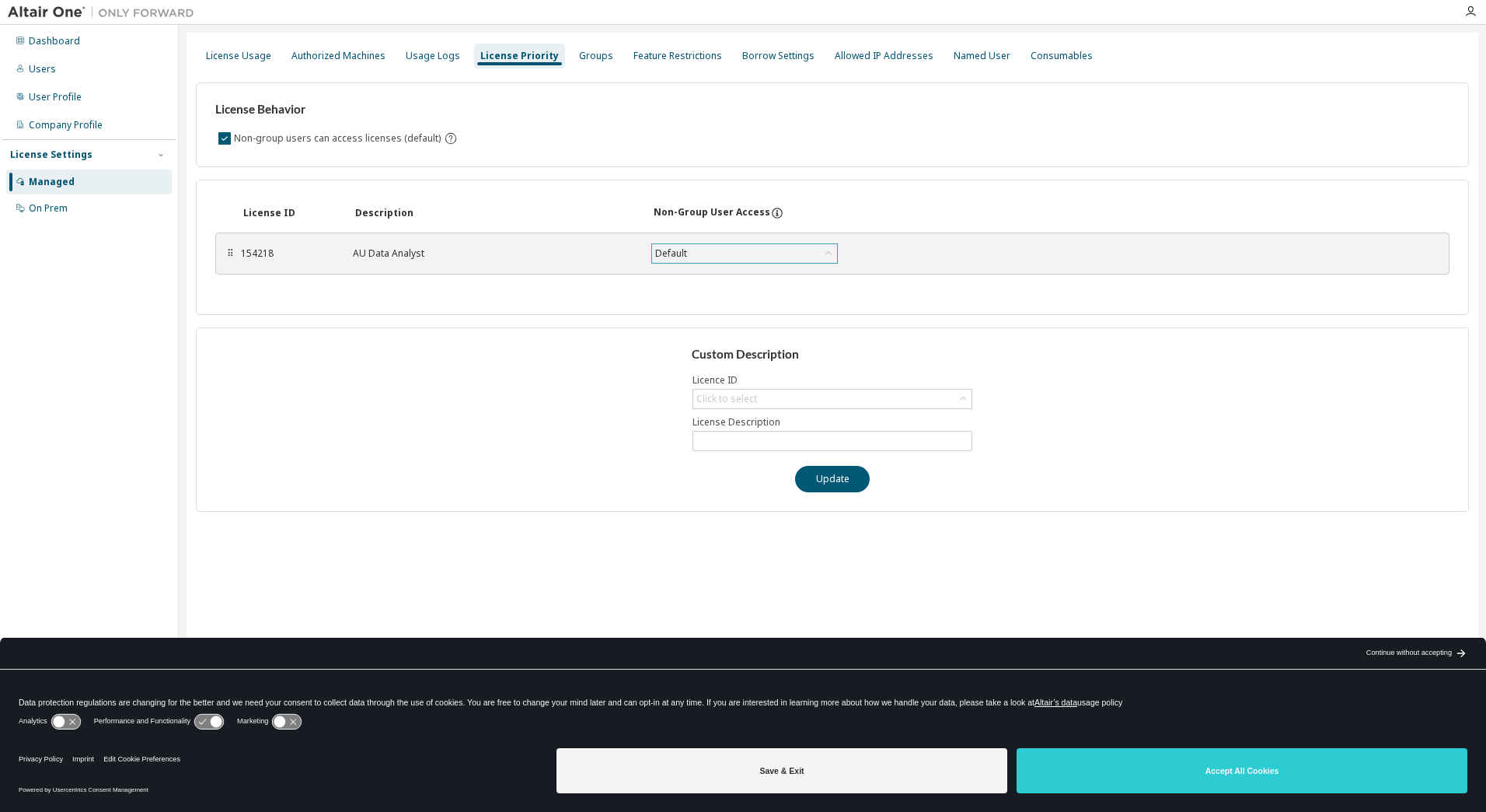
click at [732, 251] on div "Default" at bounding box center [745, 254] width 185 height 19
click at [653, 52] on div "Feature Restrictions" at bounding box center [678, 56] width 89 height 13
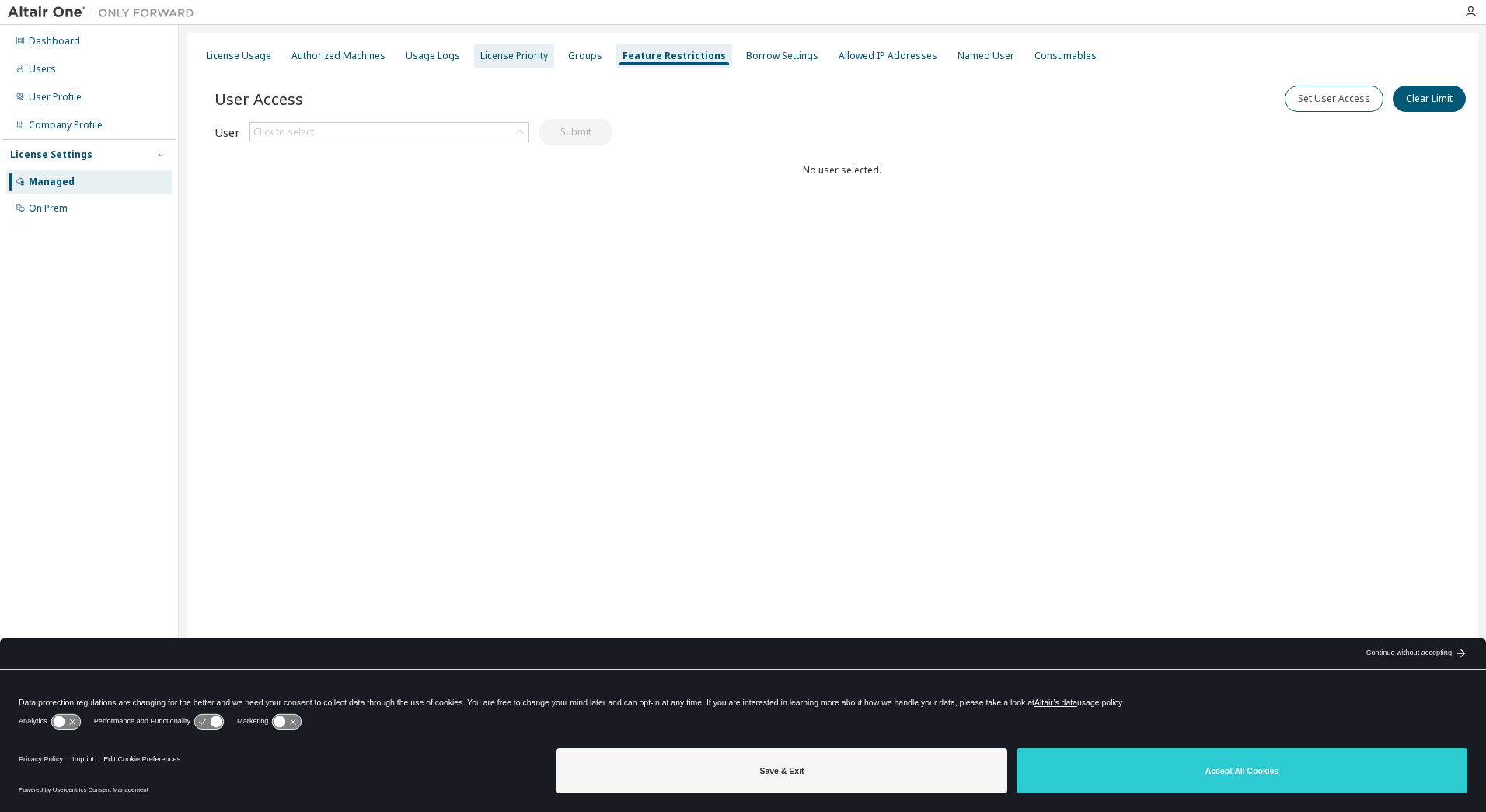
drag, startPoint x: 540, startPoint y: 55, endPoint x: 599, endPoint y: 51, distance: 59.1
click at [543, 54] on div "License Priority" at bounding box center [514, 56] width 80 height 25
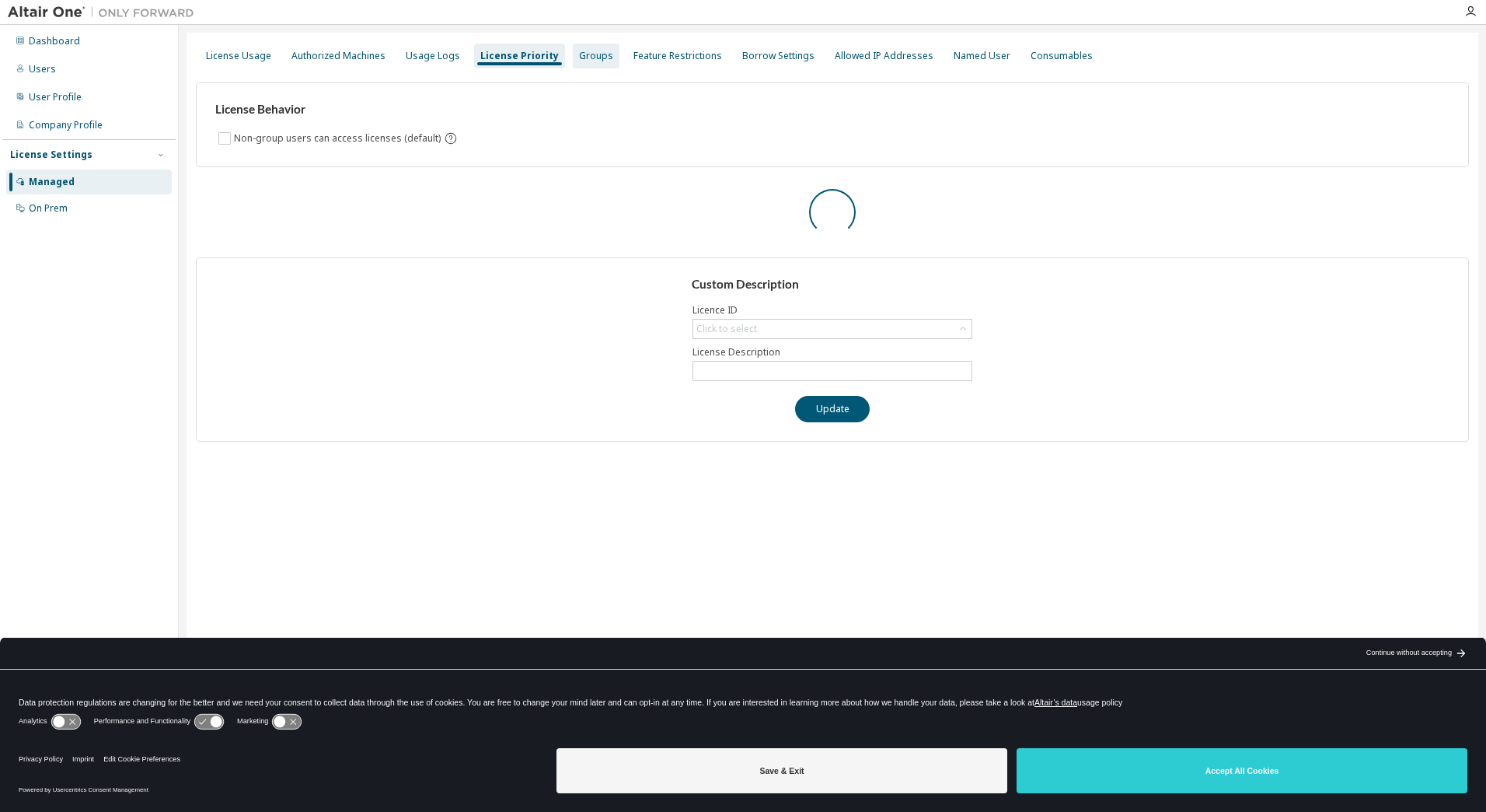
click at [599, 51] on div "Groups" at bounding box center [596, 56] width 47 height 25
